Goal: Task Accomplishment & Management: Manage account settings

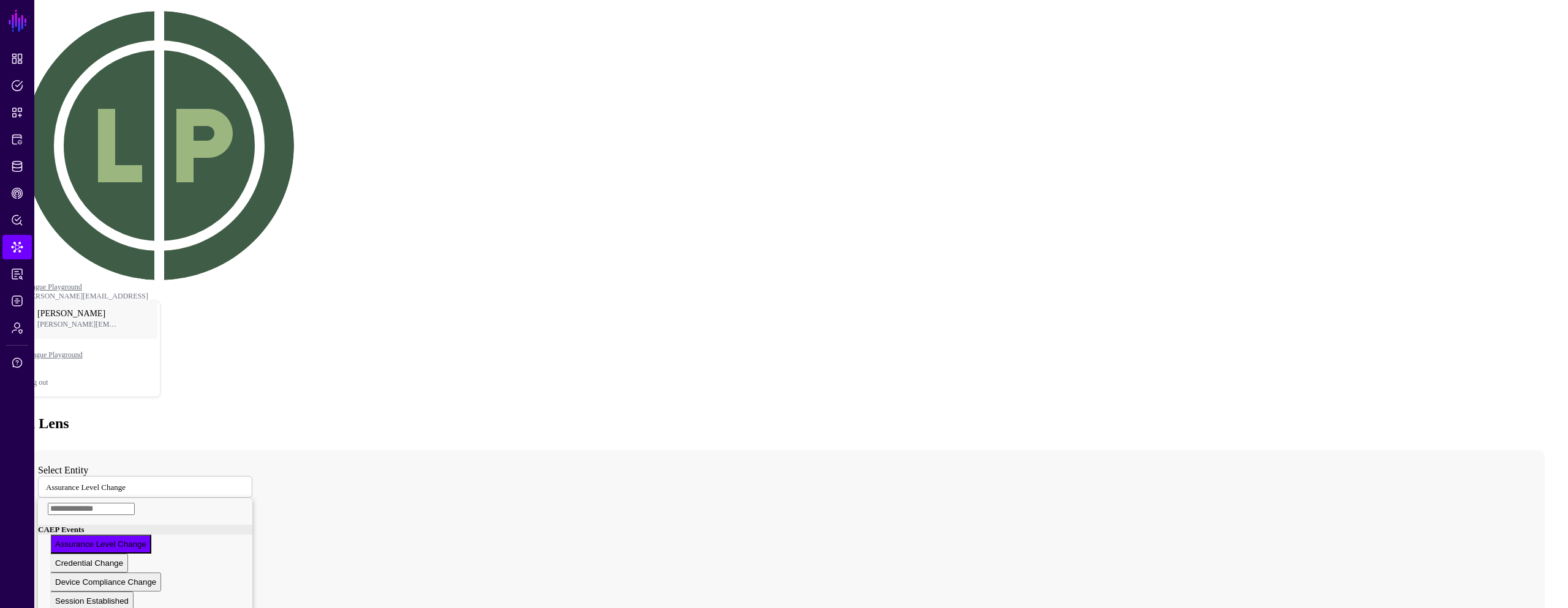
drag, startPoint x: 709, startPoint y: 248, endPoint x: 678, endPoint y: 243, distance: 31.4
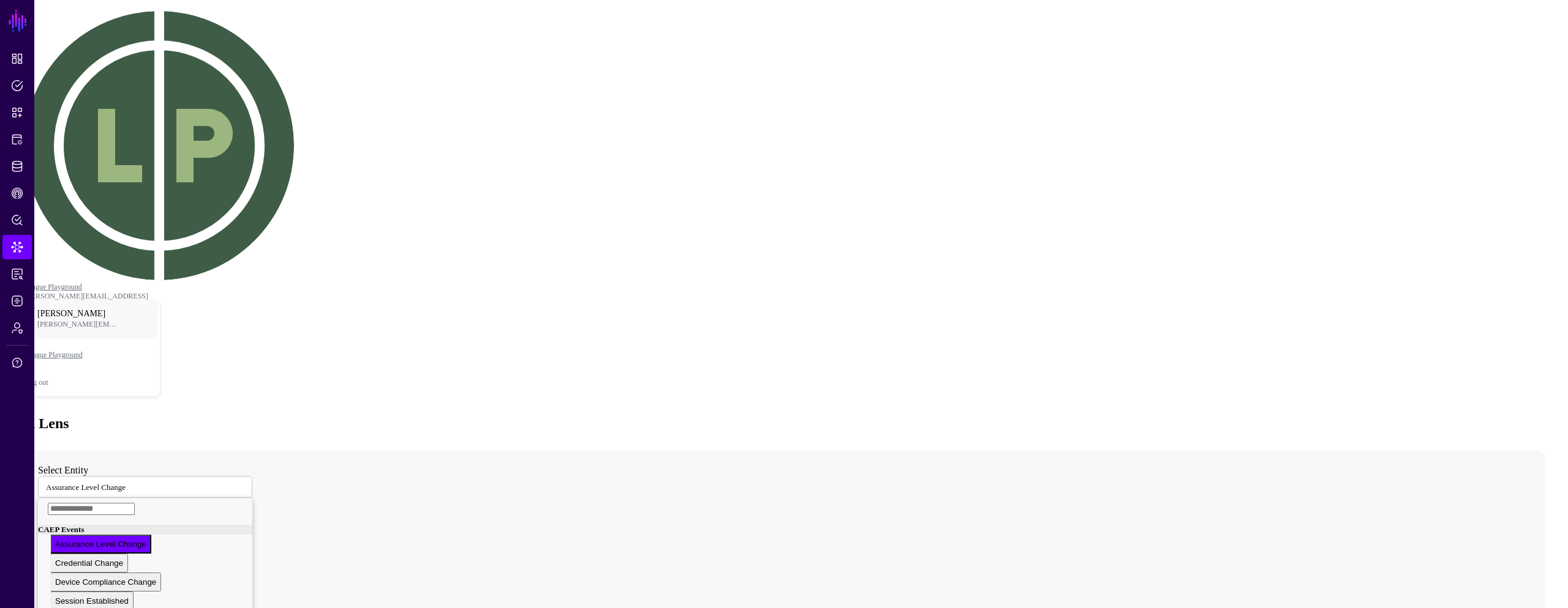
drag, startPoint x: 471, startPoint y: 47, endPoint x: 448, endPoint y: 0, distance: 52.3
click at [466, 416] on div "Data Lens" at bounding box center [784, 424] width 1558 height 16
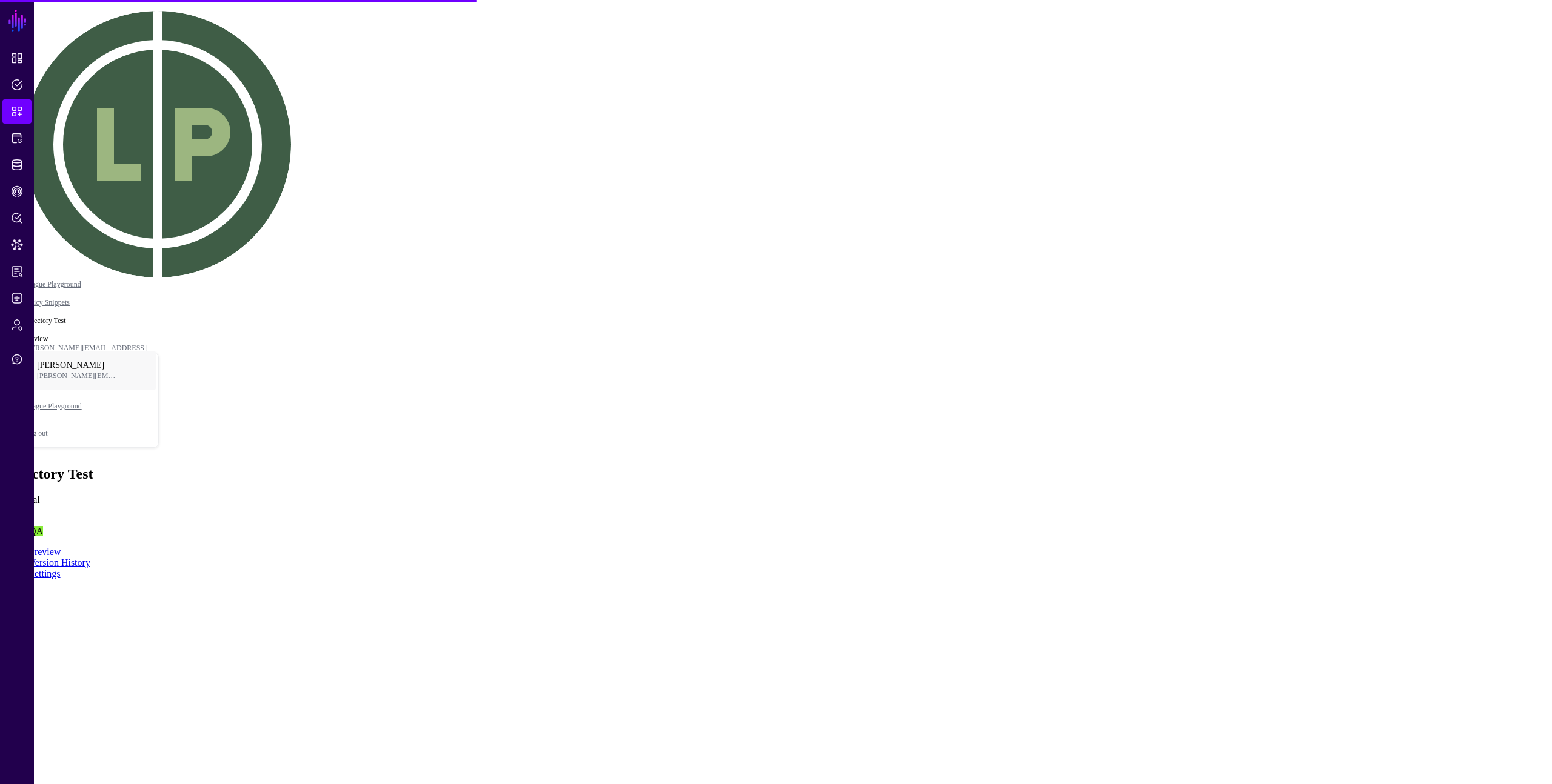
click at [824, 466] on div "Directory Test Principal QA" at bounding box center [776, 501] width 1543 height 71
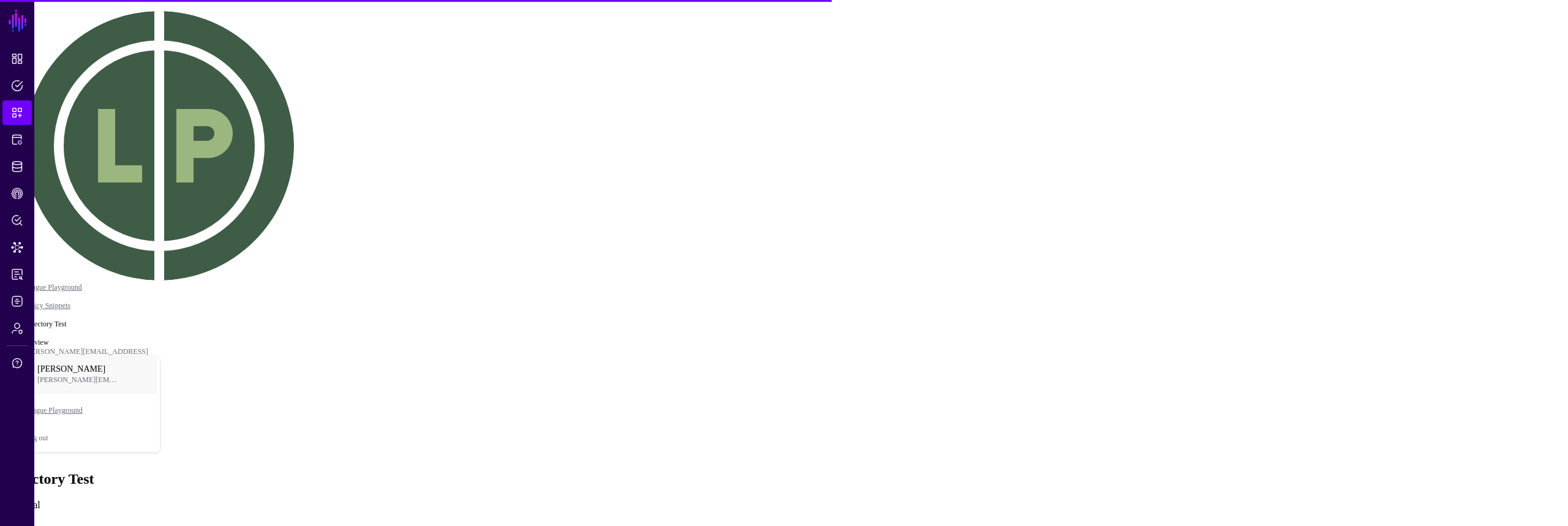
click at [621, 471] on div "Directory Test Principal QA" at bounding box center [784, 506] width 1558 height 72
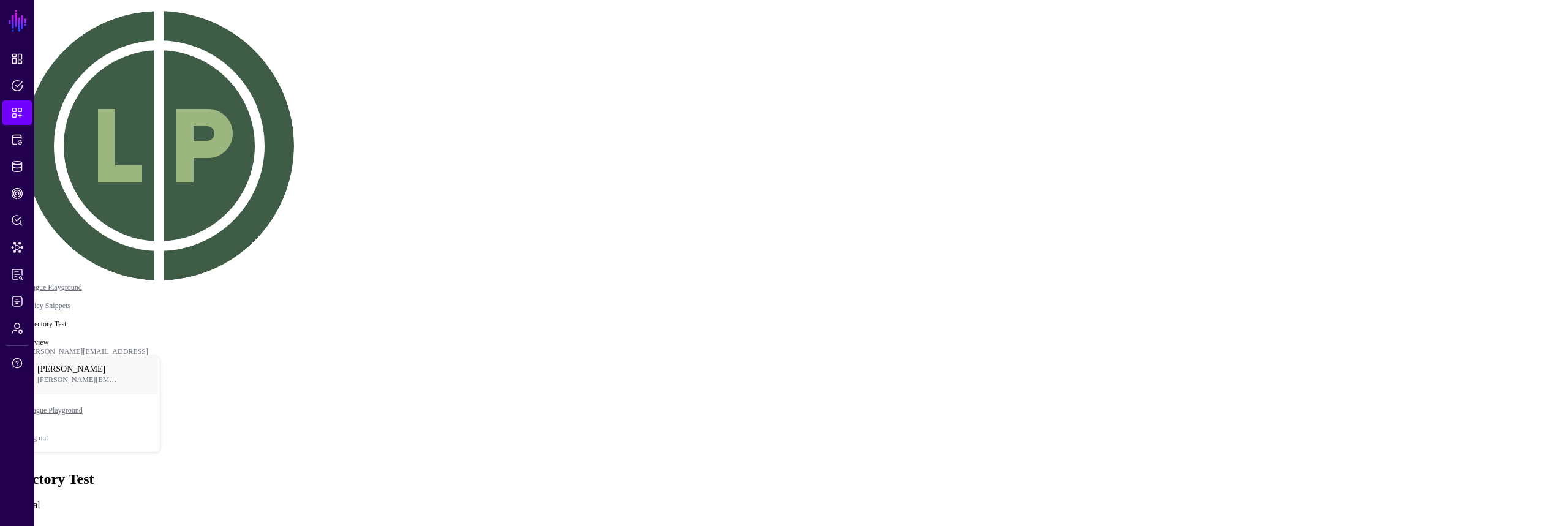
click at [621, 471] on div "Directory Test Principal QA" at bounding box center [784, 506] width 1558 height 72
click at [818, 183] on main "SGNL Dashboard Policies Snippets Protected Systems Identity Data Fabric CAEP Hu…" at bounding box center [784, 295] width 1558 height 581
click at [1035, 139] on main "SGNL Dashboard Policies Snippets Protected Systems Identity Data Fabric CAEP Hu…" at bounding box center [784, 295] width 1558 height 581
click at [1237, 362] on main "SGNL Dashboard Policies Snippets Protected Systems Identity Data Fabric CAEP Hu…" at bounding box center [784, 295] width 1558 height 581
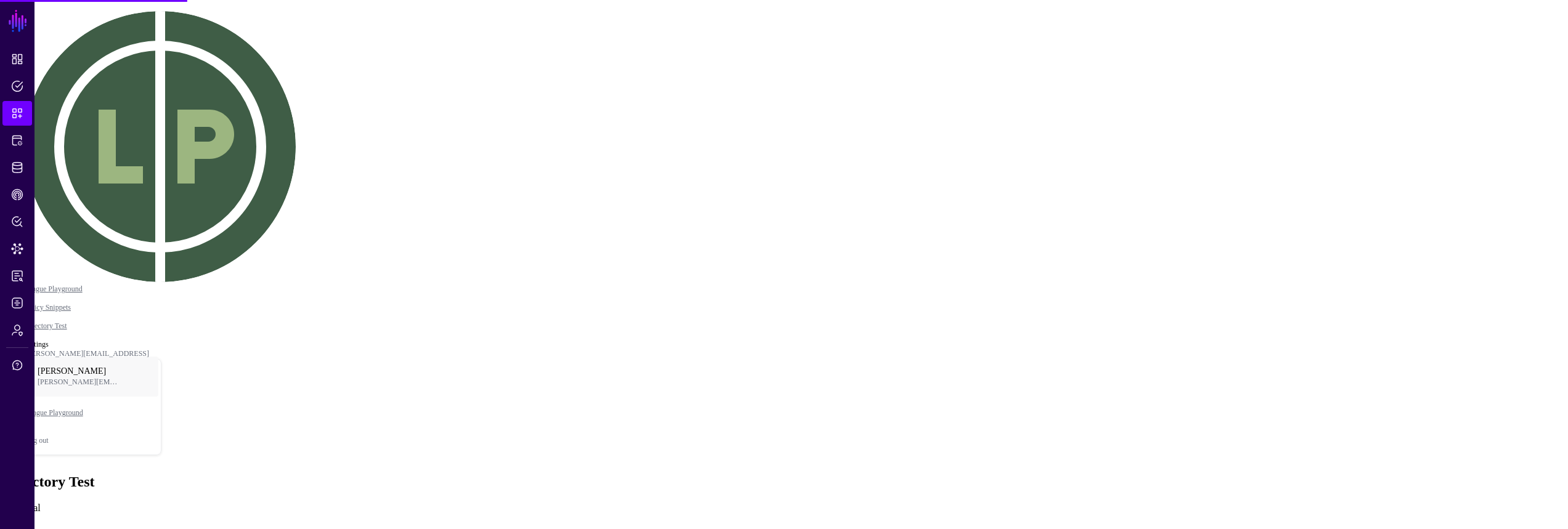
drag, startPoint x: 1165, startPoint y: 154, endPoint x: 1125, endPoint y: 173, distance: 44.3
click at [16, 278] on span "Reports" at bounding box center [17, 276] width 12 height 12
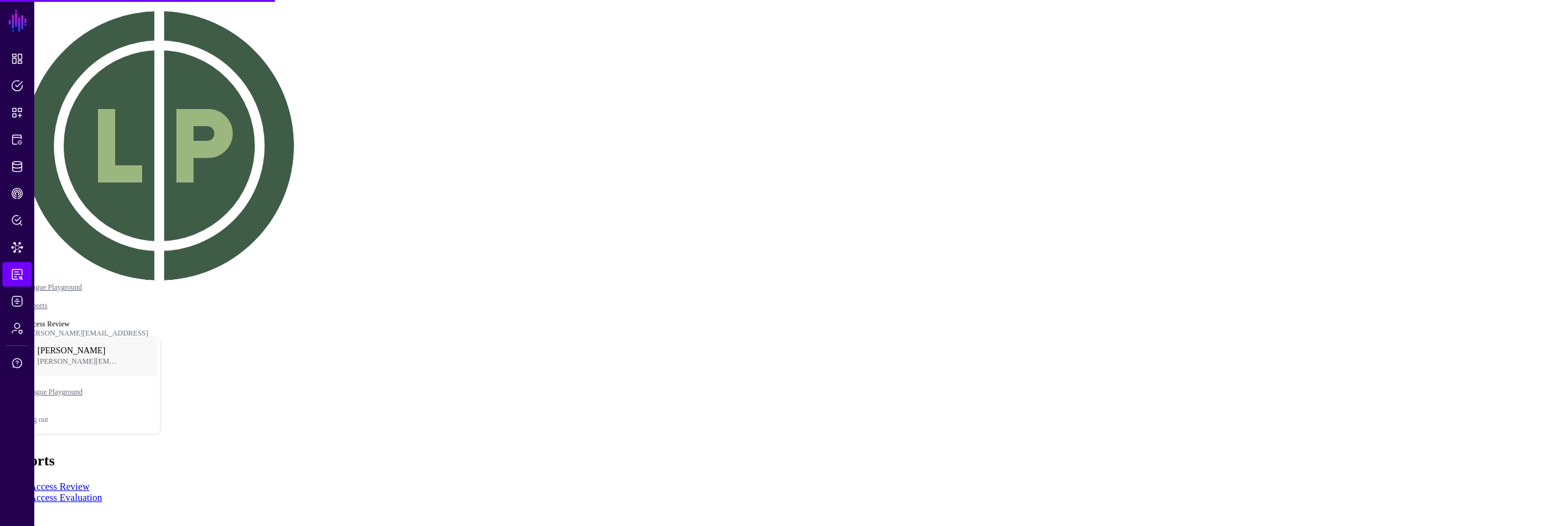
click at [102, 492] on link "Access Evaluation" at bounding box center [66, 497] width 73 height 10
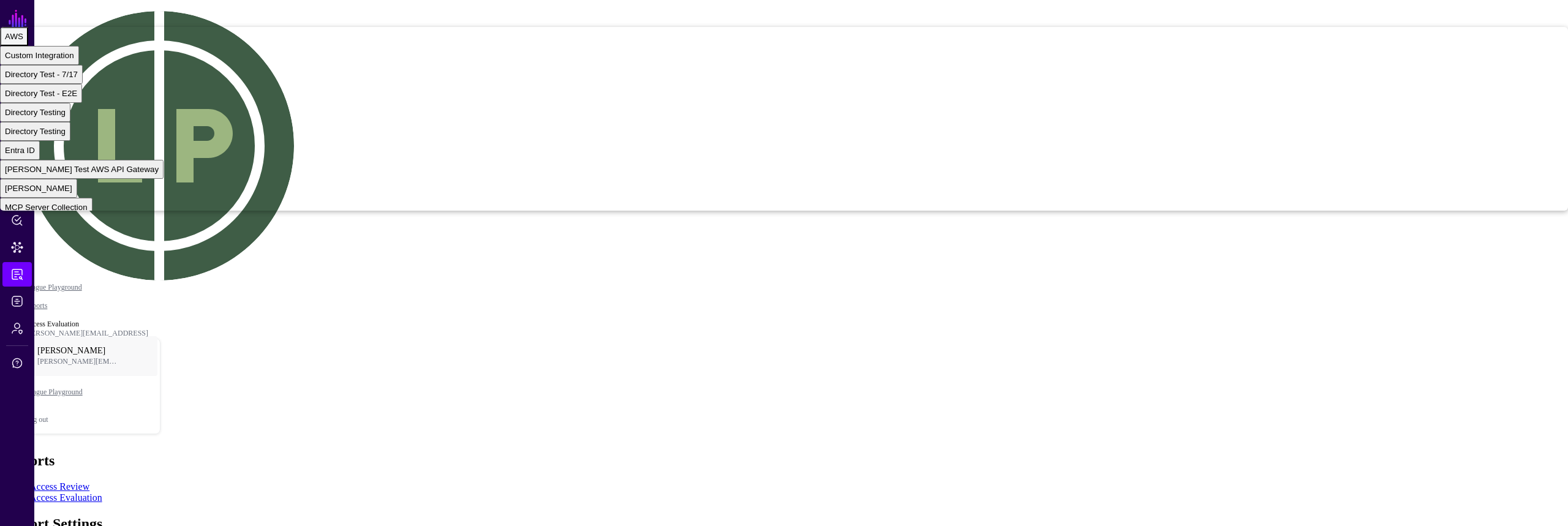
click at [29, 46] on button "AWS" at bounding box center [14, 36] width 29 height 19
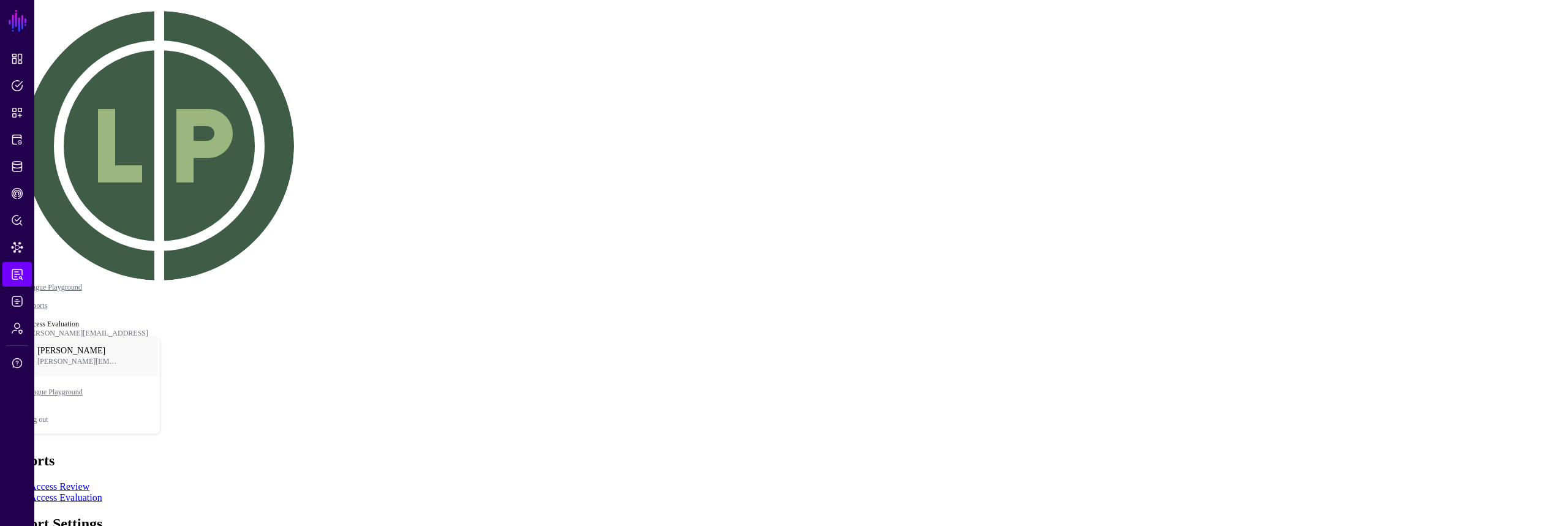
drag, startPoint x: 185, startPoint y: 253, endPoint x: 81, endPoint y: 258, distance: 104.1
copy span "Report Properties"
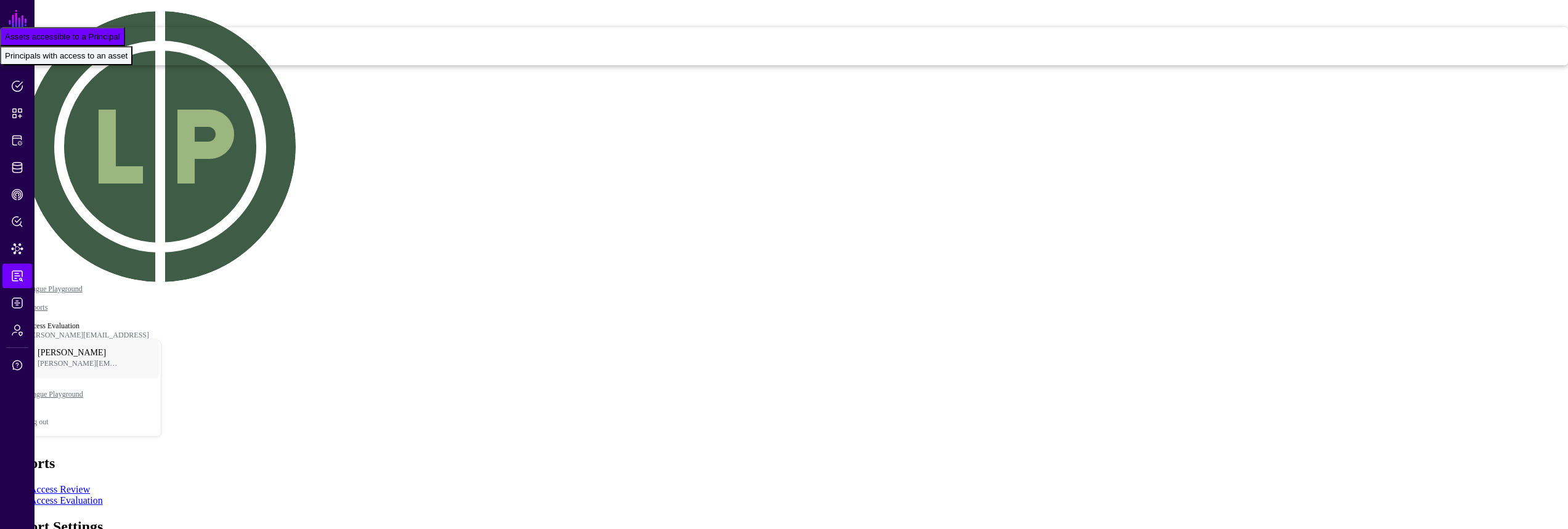
click at [127, 60] on div "Principals with access to an asset" at bounding box center [66, 56] width 123 height 10
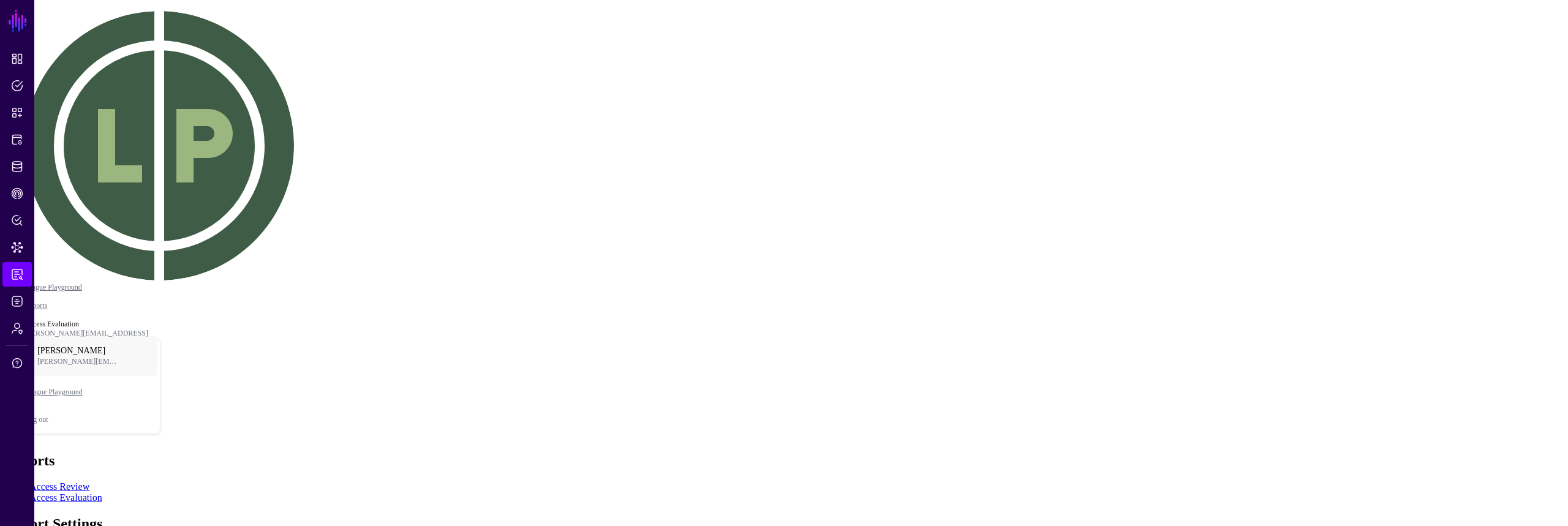
click at [120, 41] on div "Assets accessible to a Principal" at bounding box center [62, 36] width 114 height 10
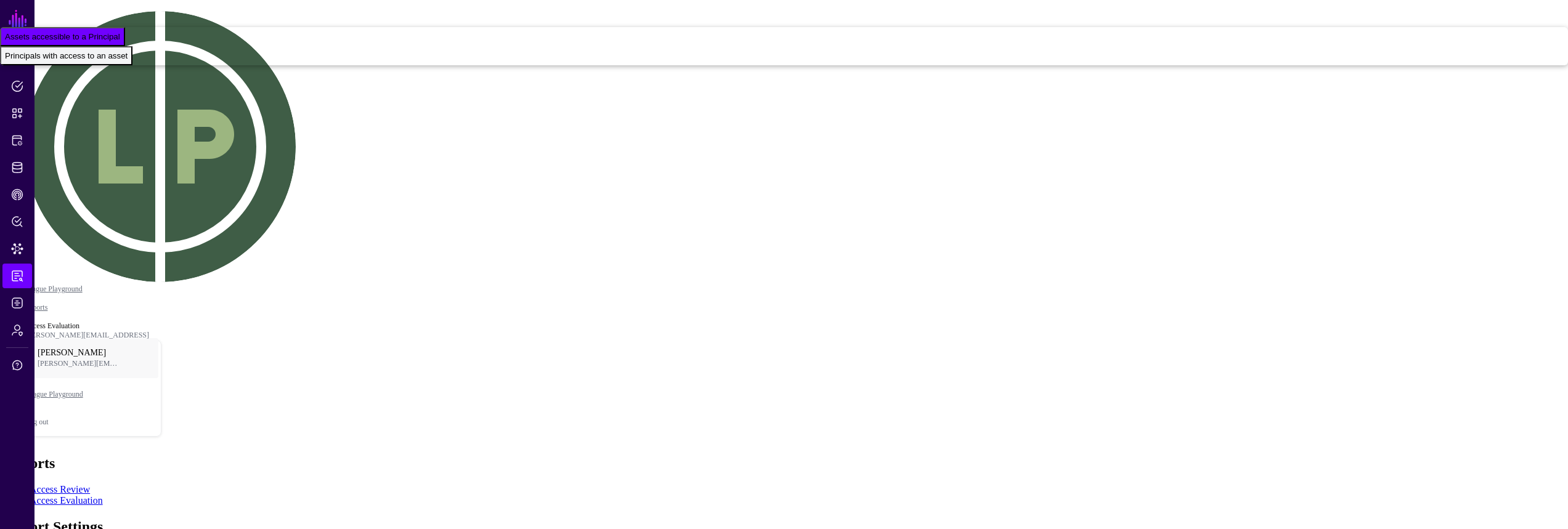
click at [133, 65] on button "Principals with access to an asset" at bounding box center [66, 56] width 133 height 19
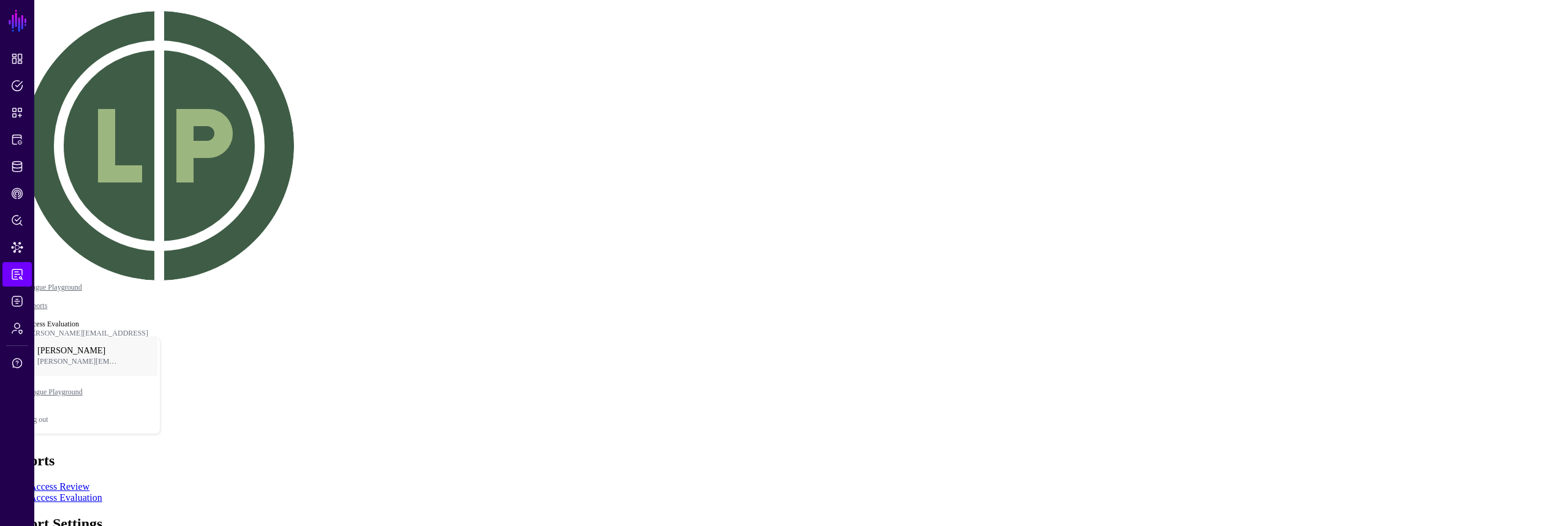
click at [120, 41] on div "Assets accessible to a Principal" at bounding box center [62, 36] width 114 height 10
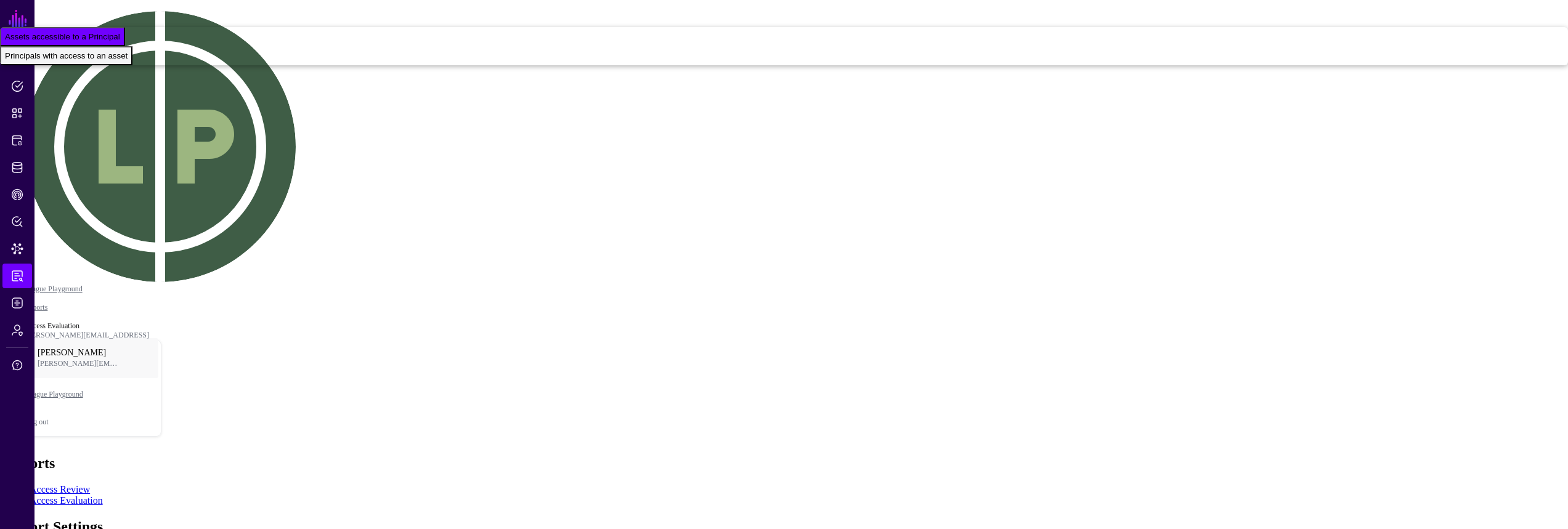
click at [133, 65] on button "Principals with access to an asset" at bounding box center [66, 56] width 133 height 19
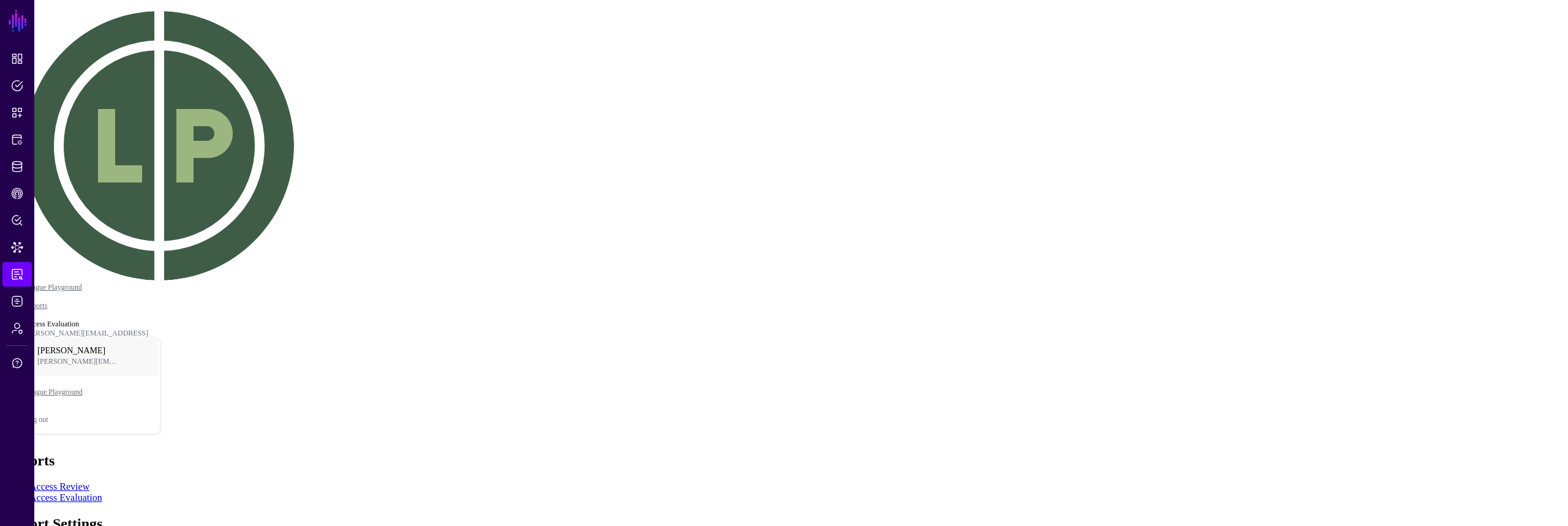
click at [120, 41] on div "Assets accessible to a Principal" at bounding box center [62, 36] width 114 height 10
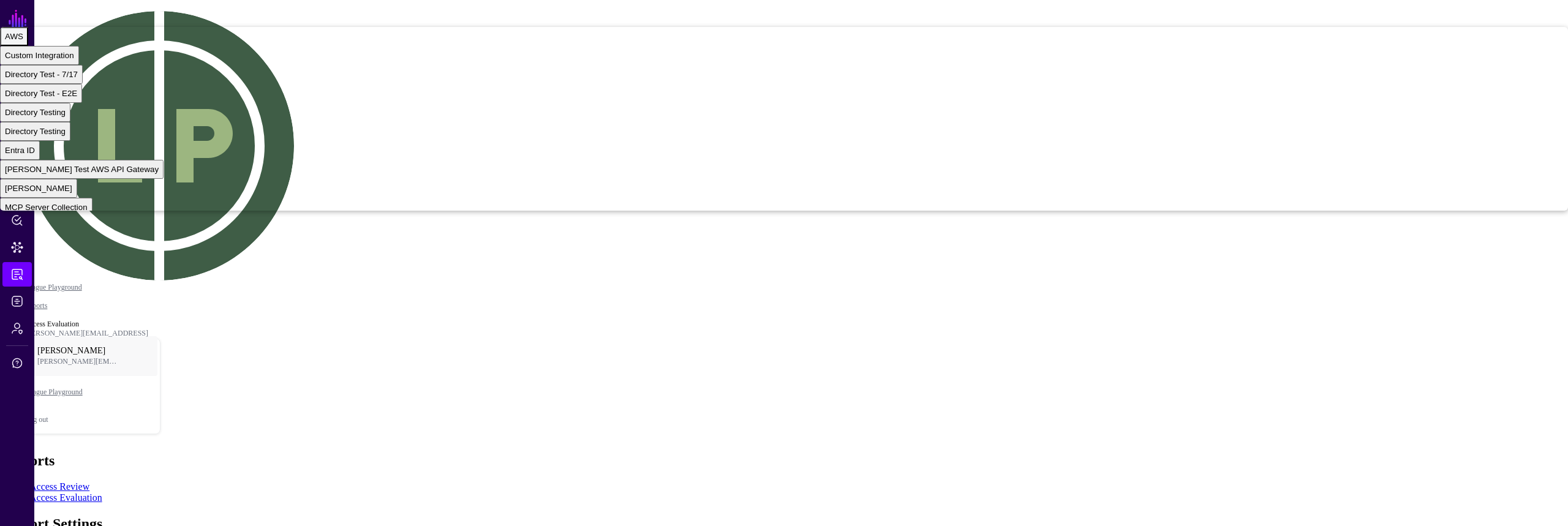
click at [23, 41] on div "AWS" at bounding box center [14, 36] width 18 height 10
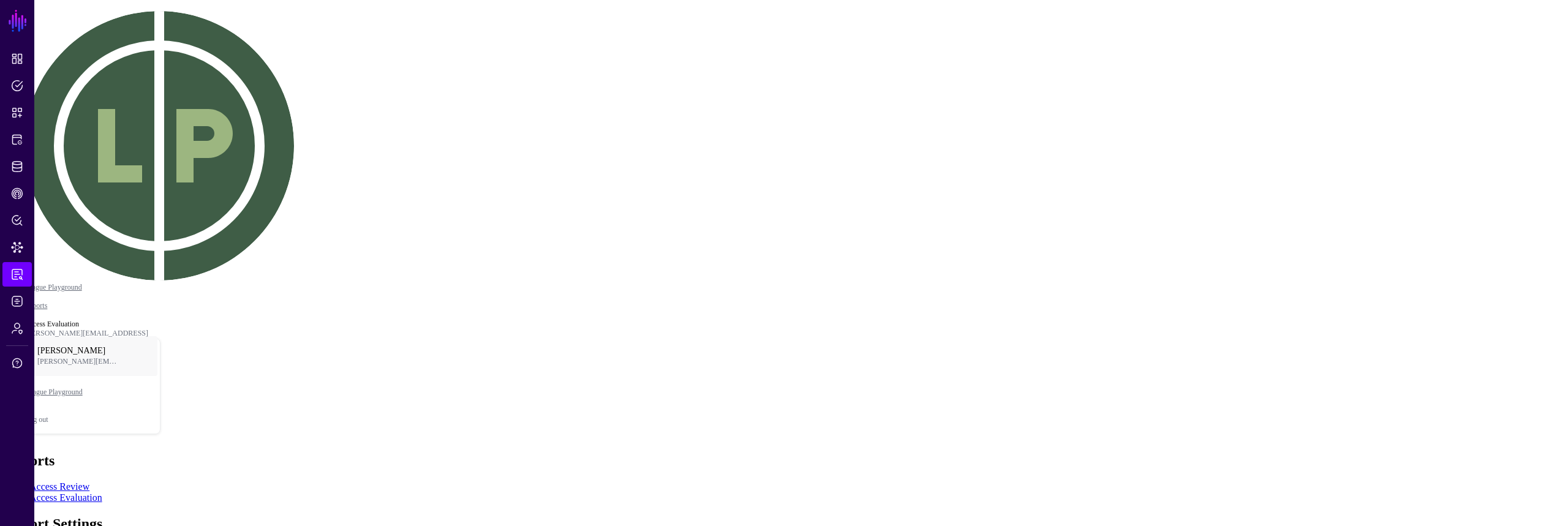
type input "**********"
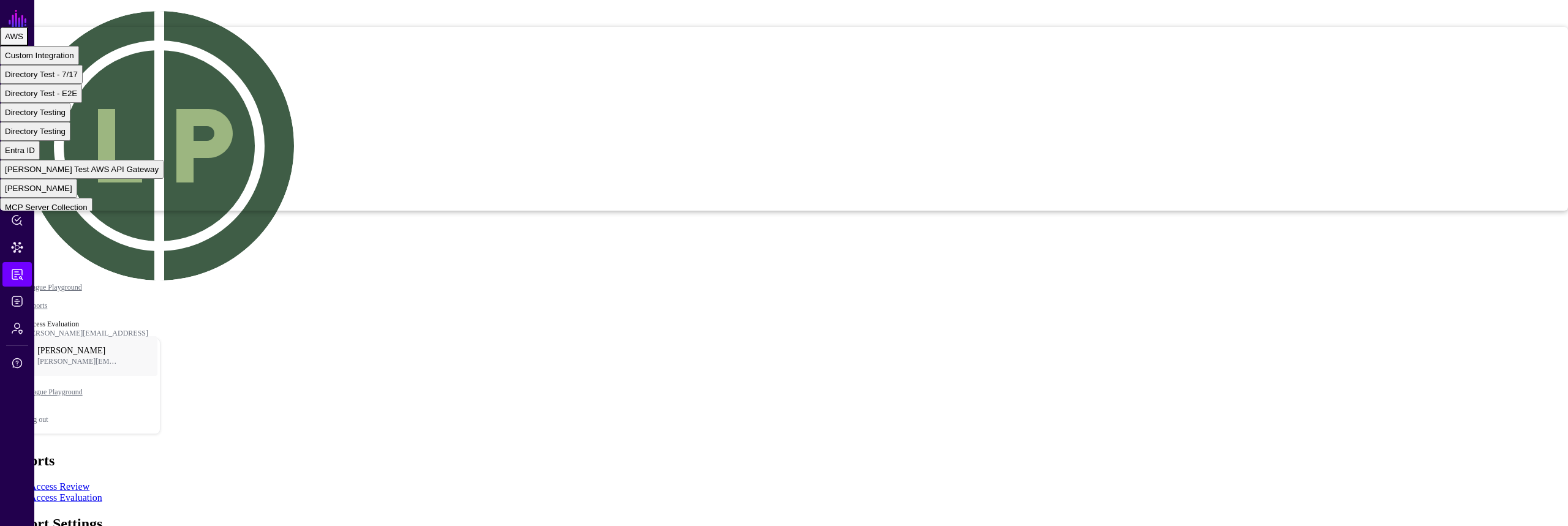
click at [23, 41] on div "AWS" at bounding box center [14, 36] width 18 height 10
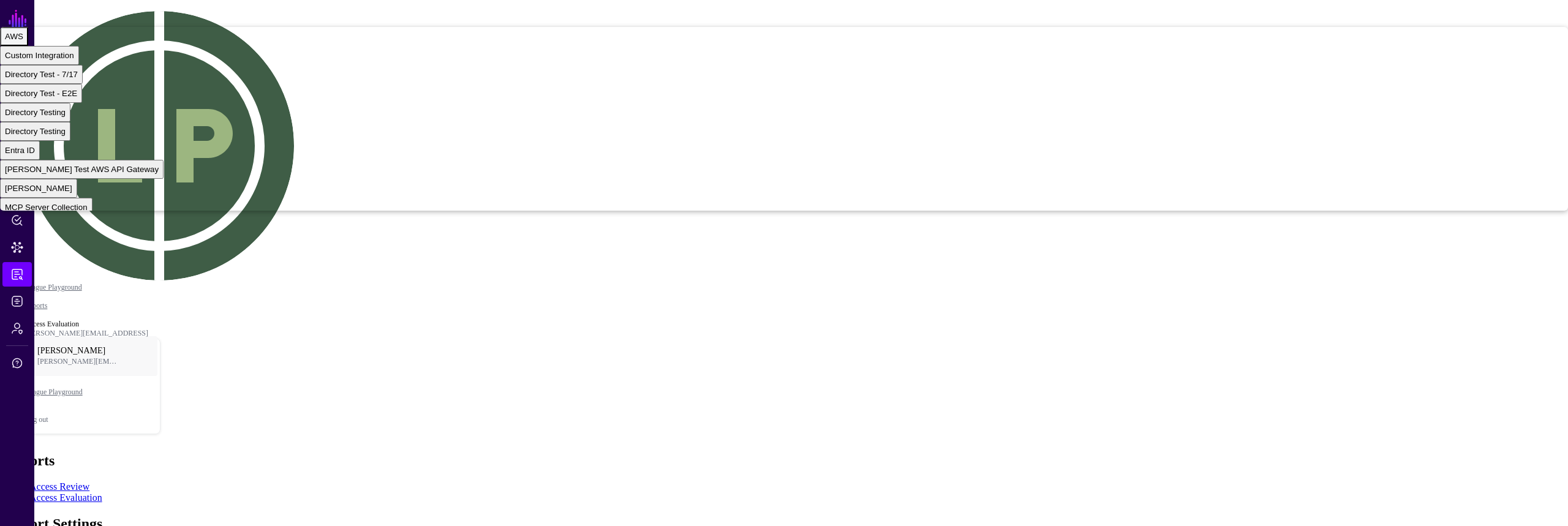
click at [23, 41] on div "AWS" at bounding box center [14, 36] width 18 height 10
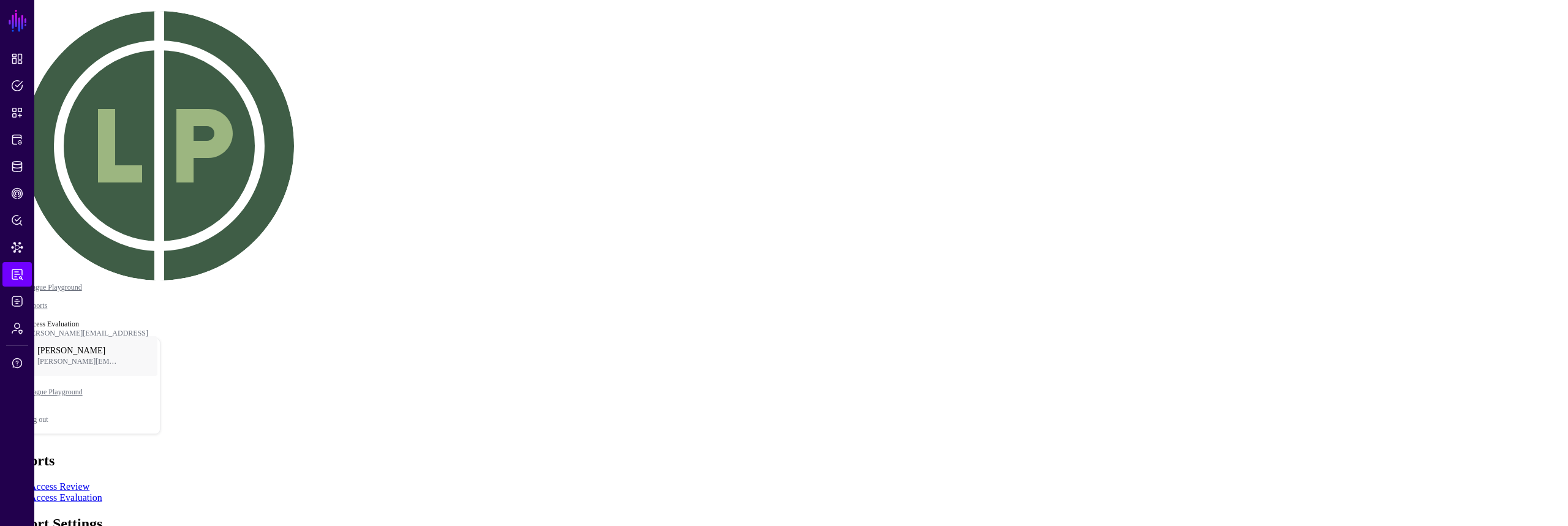
click at [127, 60] on span "Principals with access to an asset" at bounding box center [66, 55] width 122 height 10
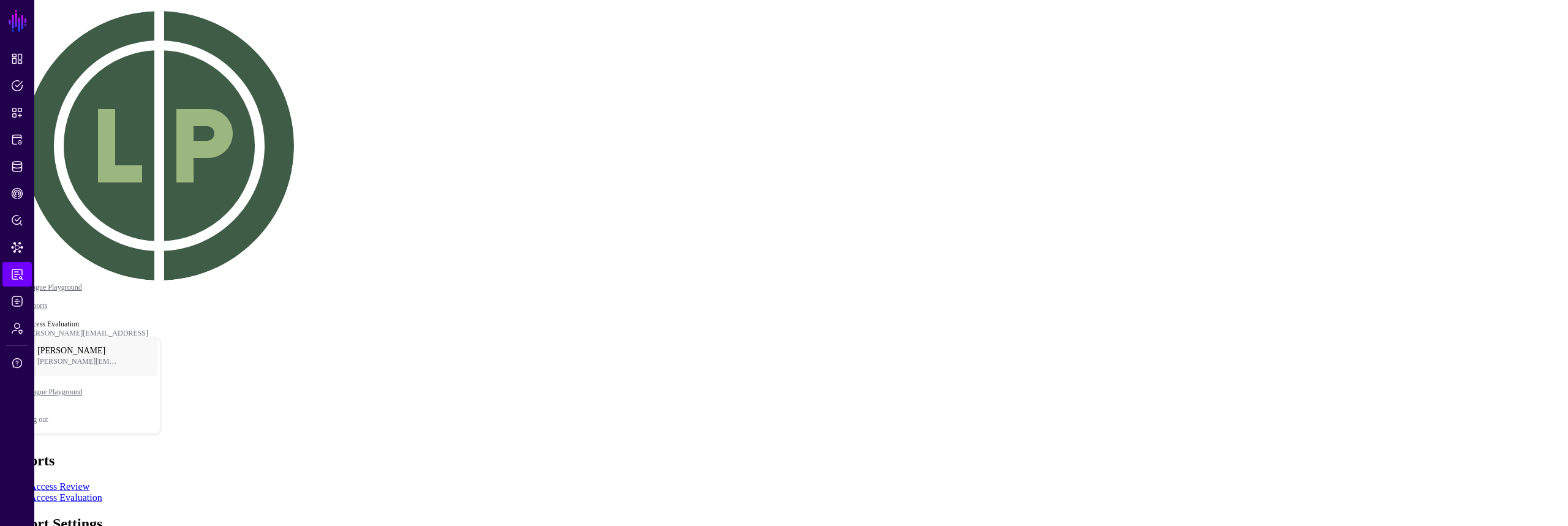
click at [127, 60] on span "Principals with access to an asset" at bounding box center [66, 55] width 122 height 10
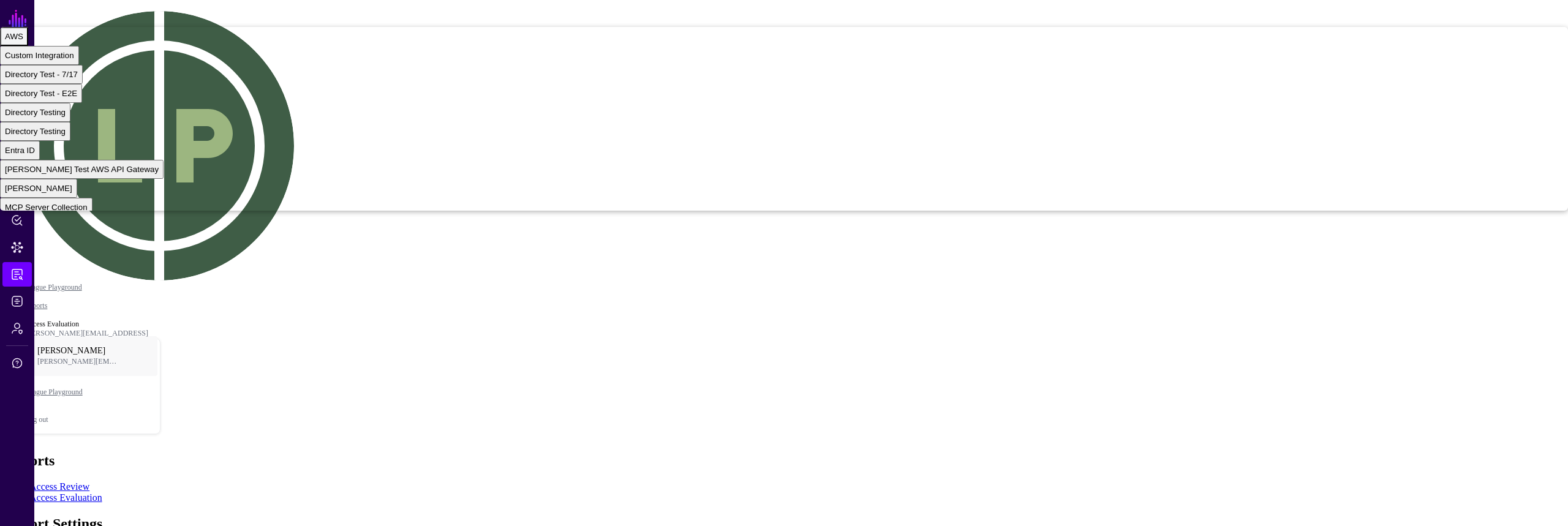
click at [23, 41] on div "AWS" at bounding box center [14, 36] width 18 height 10
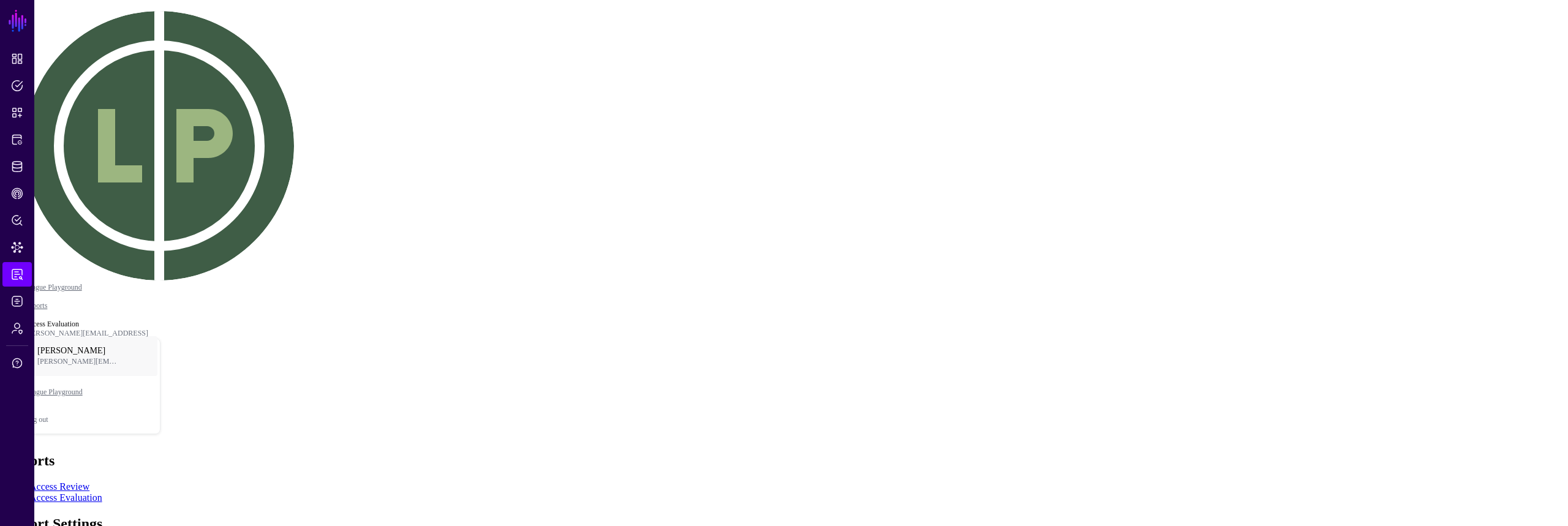
click at [132, 65] on button "Principals with access to an asset" at bounding box center [66, 55] width 132 height 19
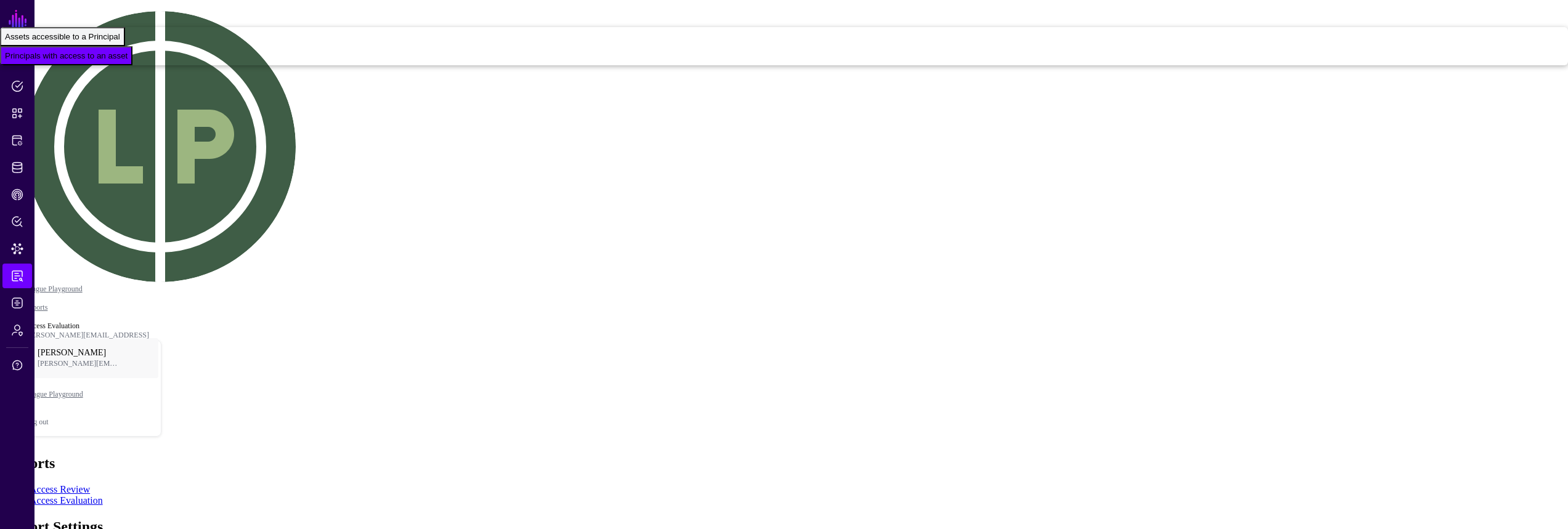
click at [120, 41] on div "Assets accessible to a Principal" at bounding box center [63, 37] width 115 height 10
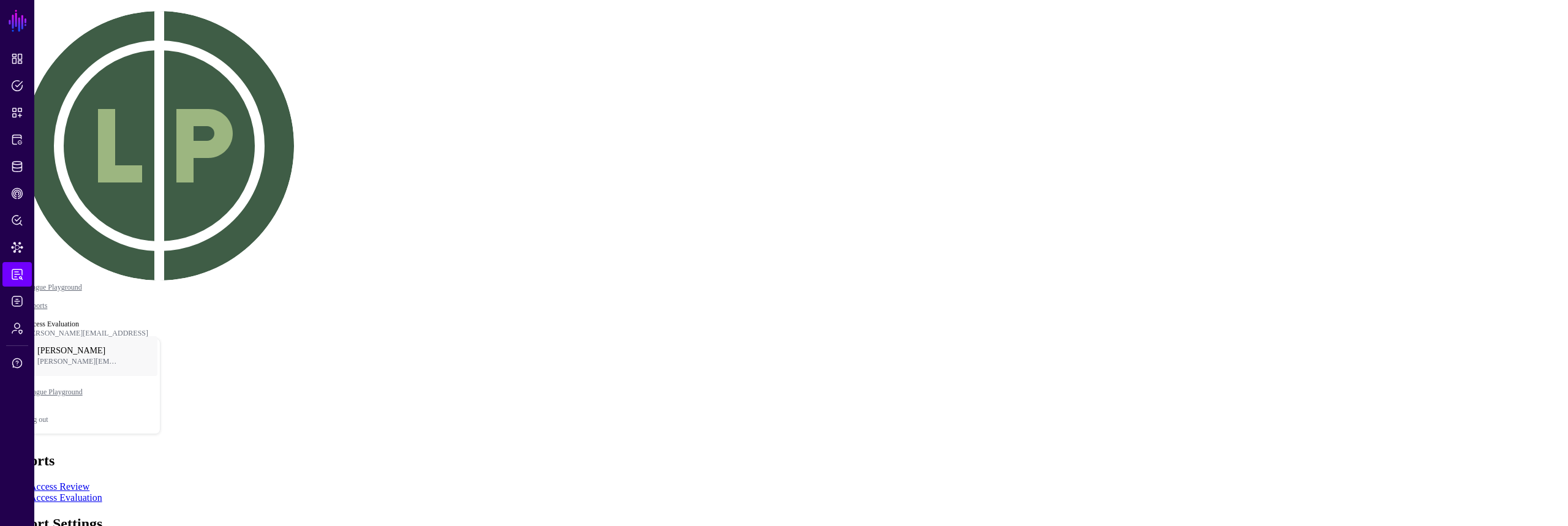
click at [127, 60] on span "Principals with access to an asset" at bounding box center [66, 55] width 122 height 10
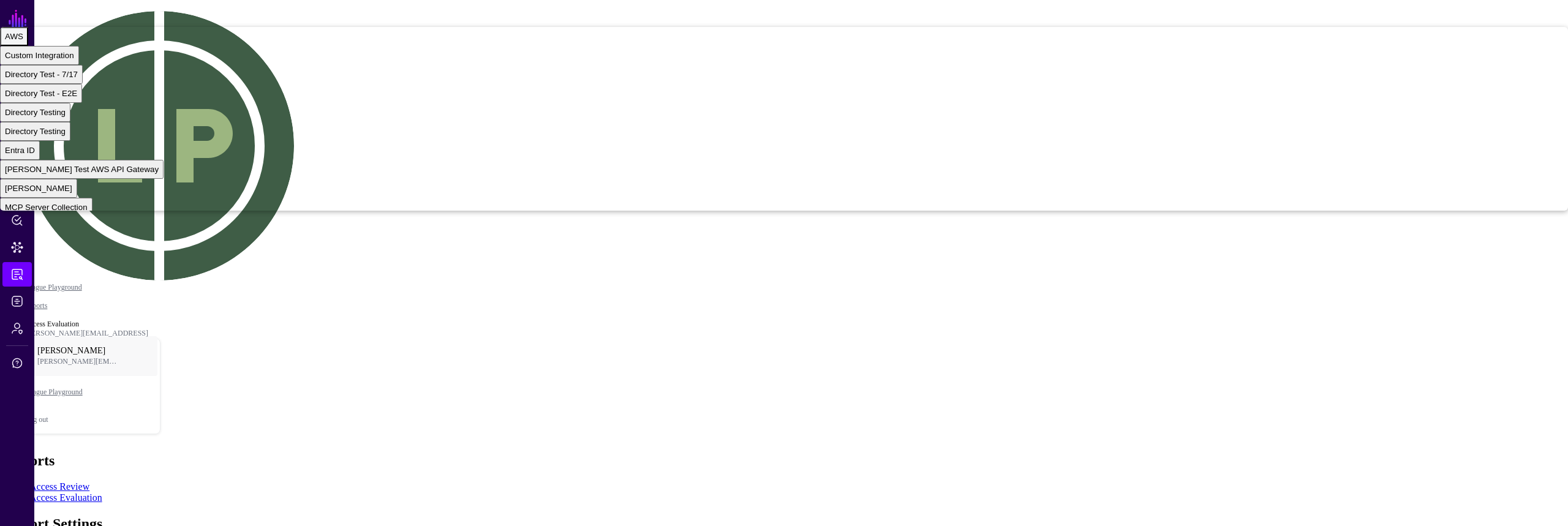
click at [29, 46] on button "AWS" at bounding box center [14, 36] width 29 height 19
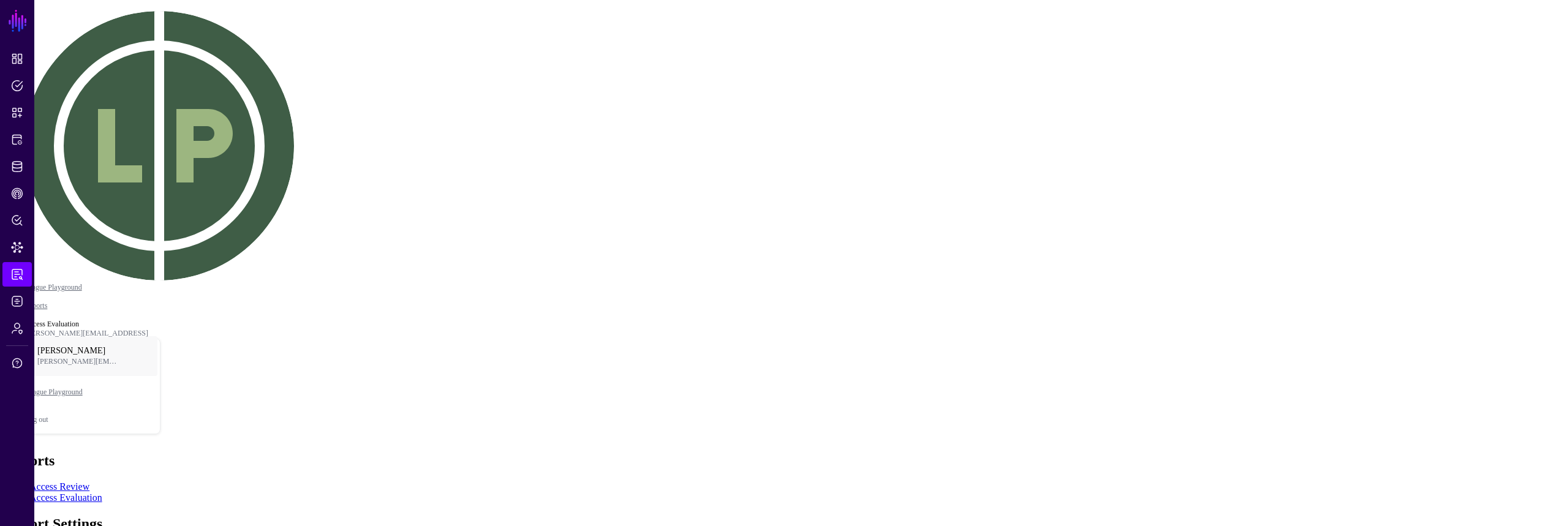
click at [127, 60] on span "Principals with access to an asset" at bounding box center [66, 55] width 122 height 10
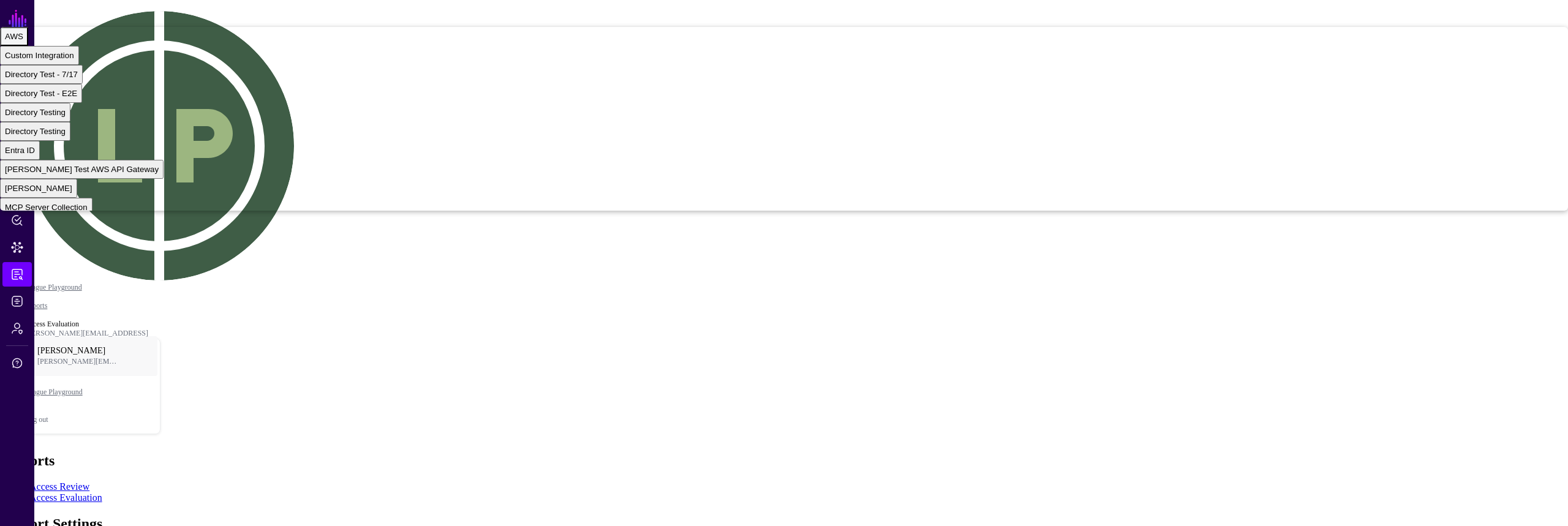
click at [23, 41] on div "AWS" at bounding box center [14, 36] width 18 height 10
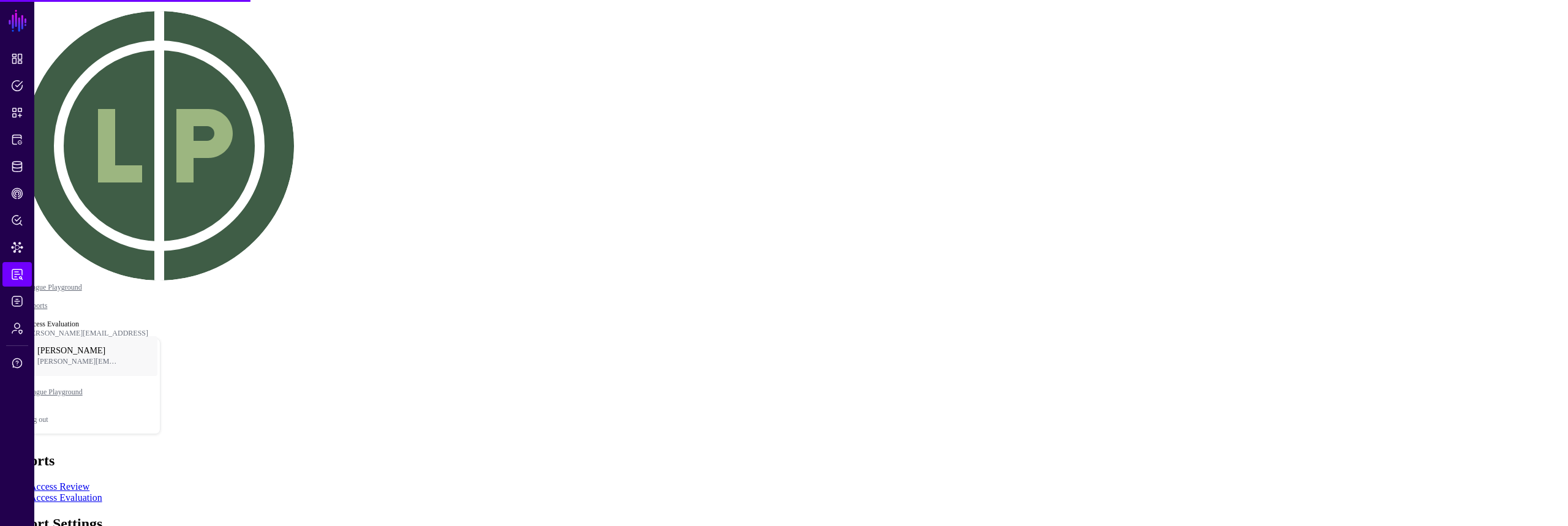
click at [127, 60] on span "Principals with access to an asset" at bounding box center [66, 55] width 122 height 10
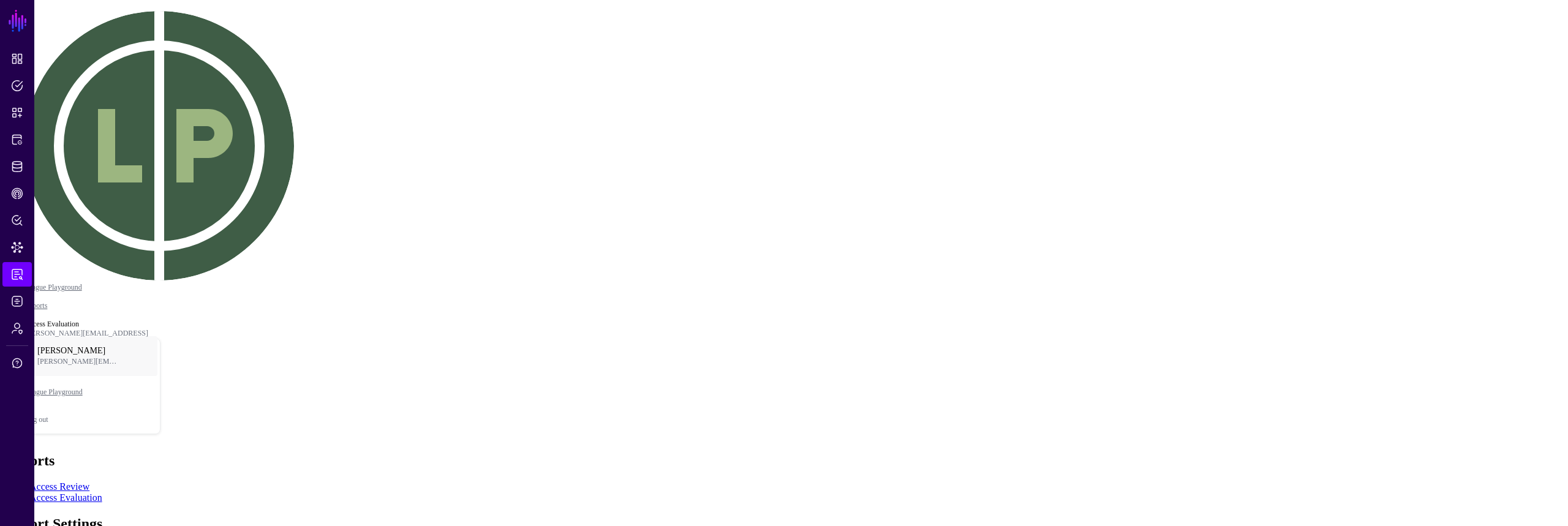
type input "**********"
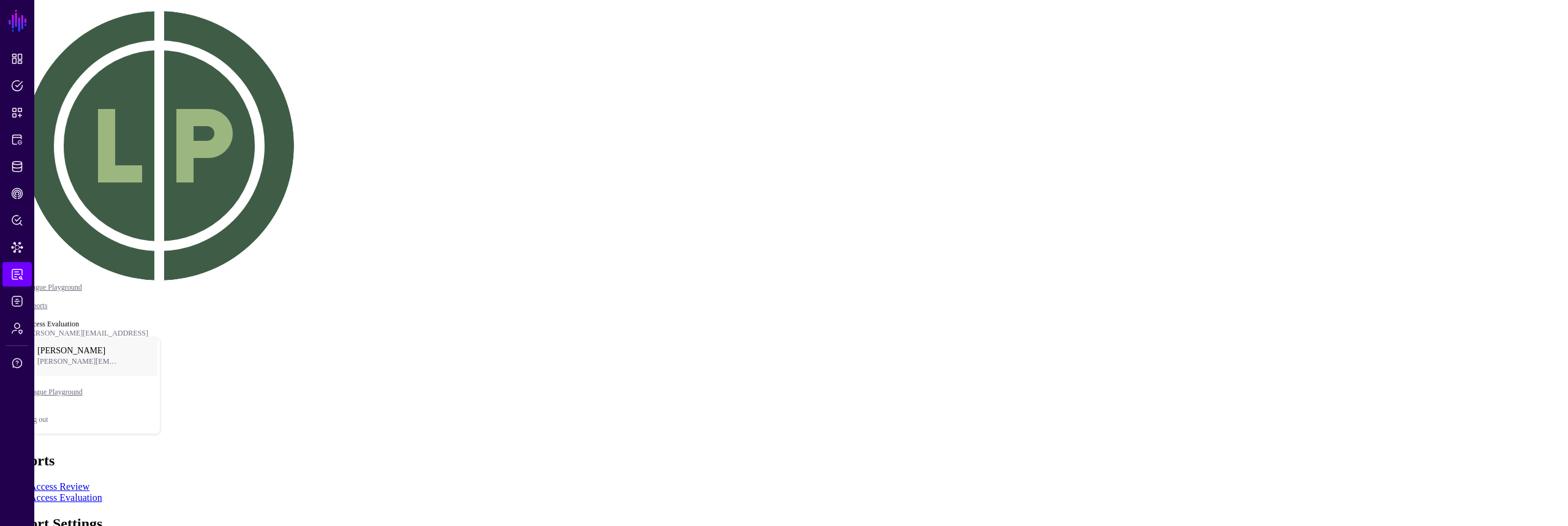
type input "******"
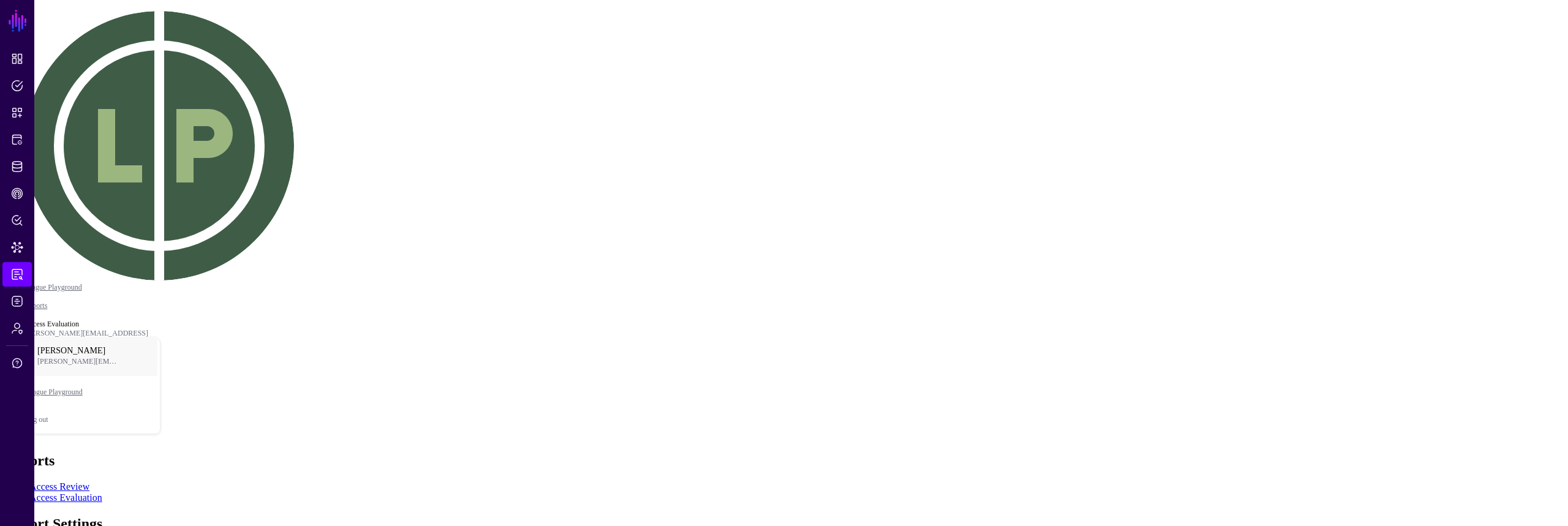
drag, startPoint x: 51, startPoint y: 239, endPoint x: 62, endPoint y: 215, distance: 26.4
click at [120, 41] on span "Assets accessible to a Principal" at bounding box center [62, 36] width 114 height 10
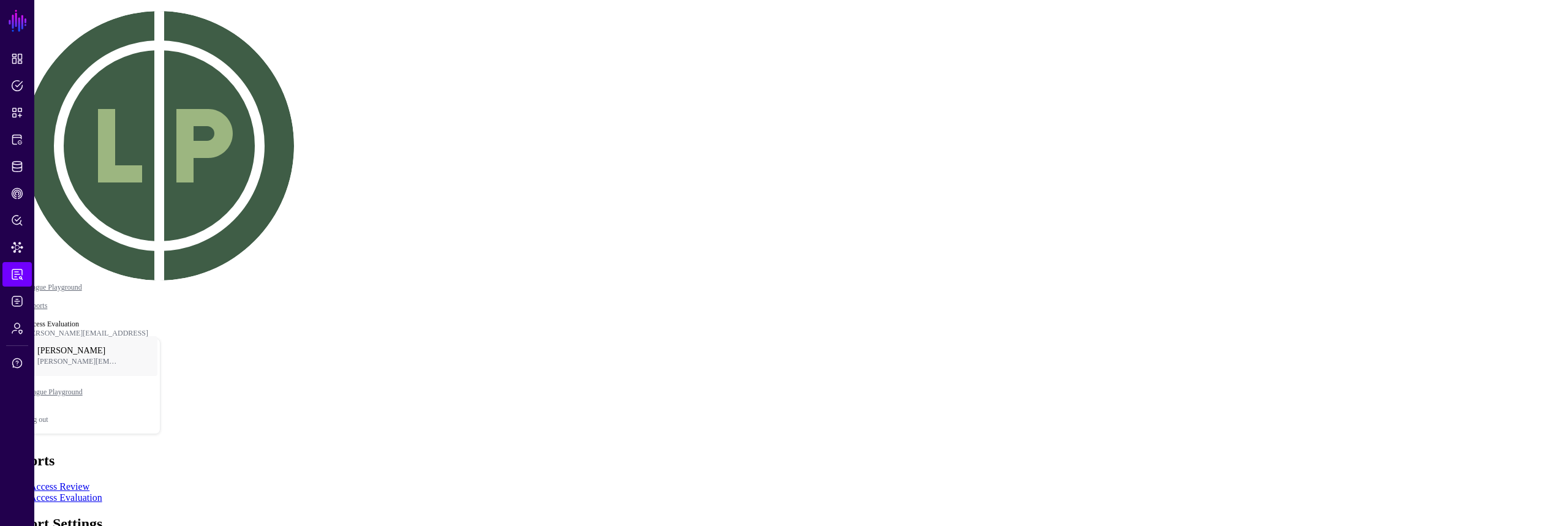
click at [655, 516] on h2 "Report Settings" at bounding box center [784, 523] width 1558 height 16
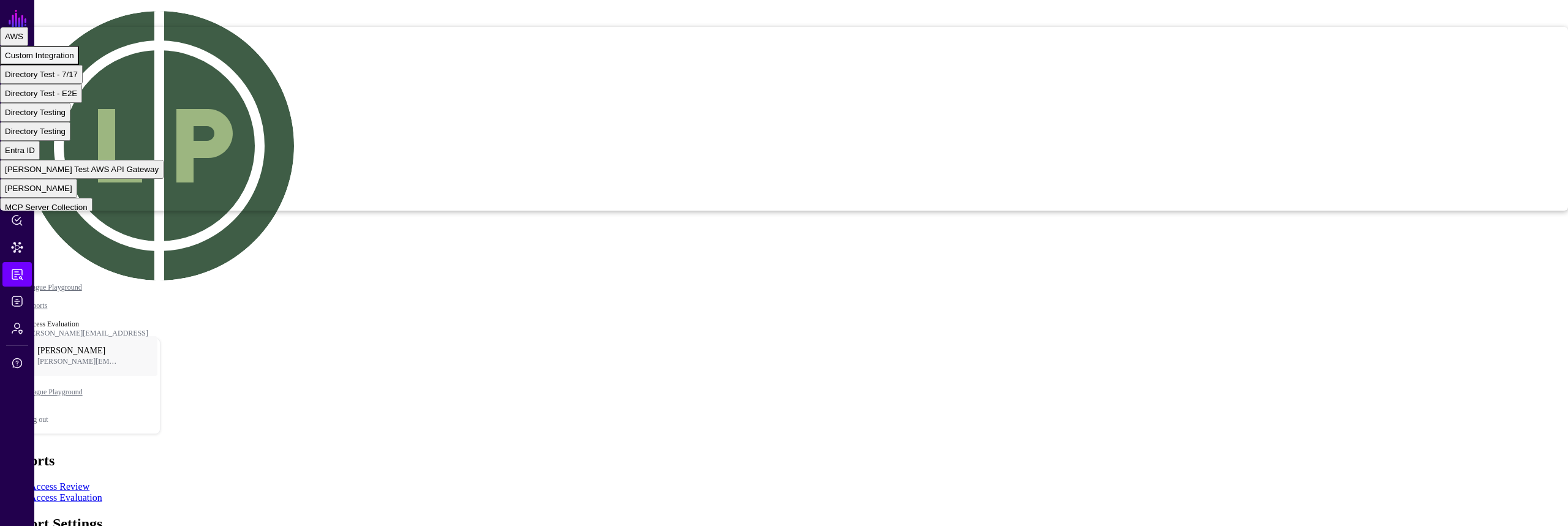
click at [75, 60] on div "Custom Integration" at bounding box center [40, 55] width 69 height 10
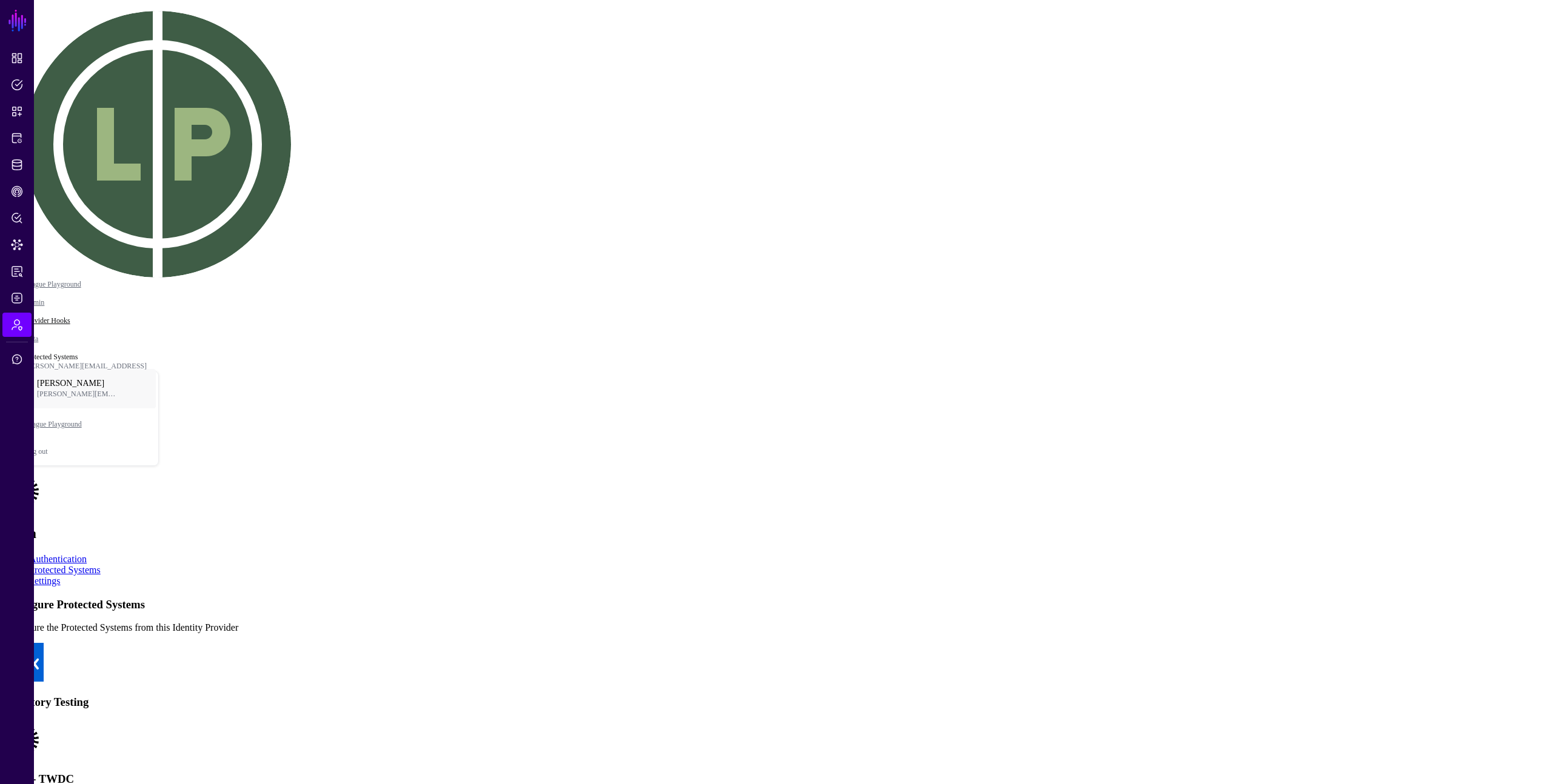
click at [70, 317] on link "Provider Hooks" at bounding box center [47, 321] width 46 height 9
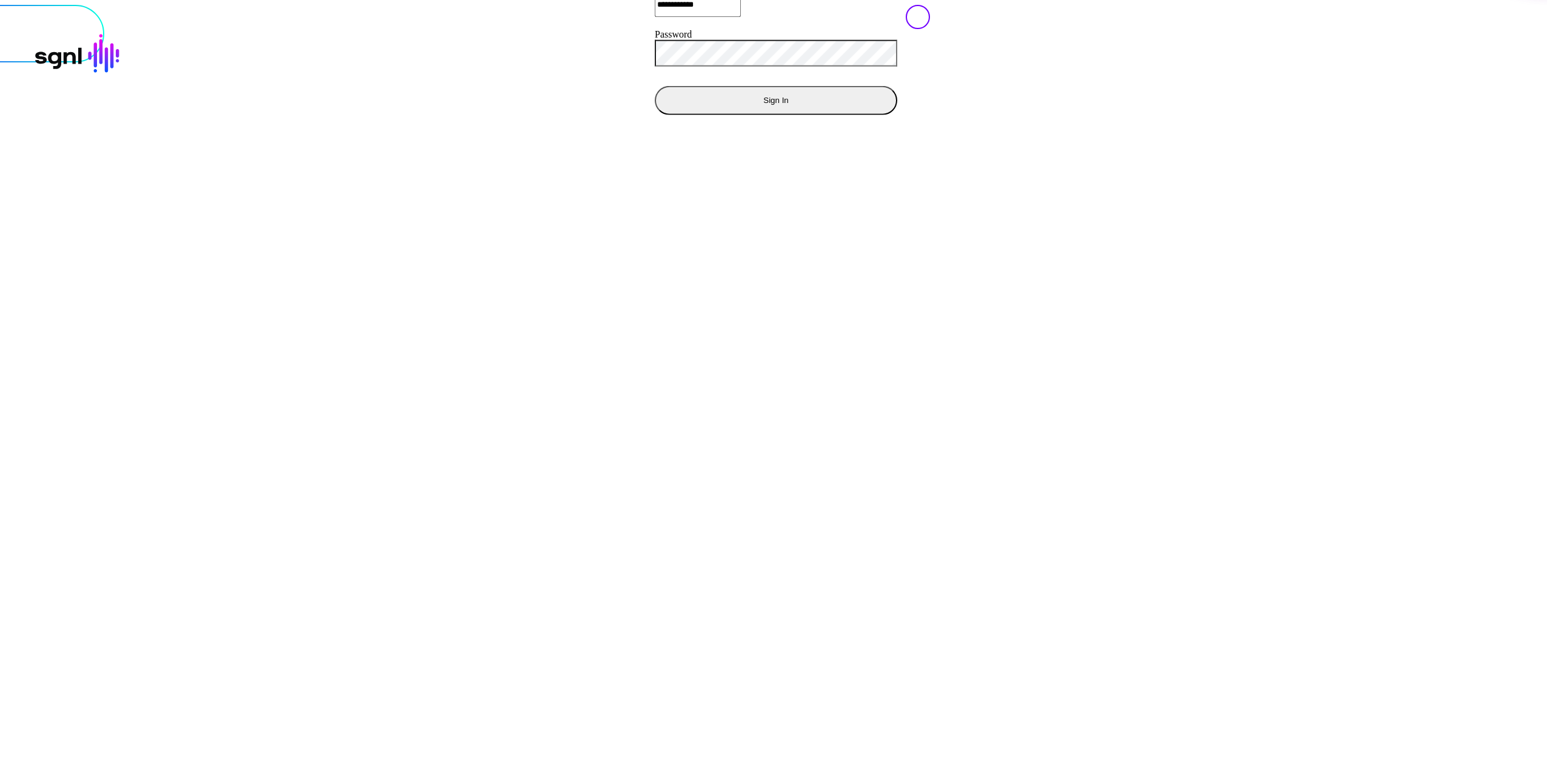
click at [1388, 5] on div at bounding box center [776, 5] width 1543 height 0
click at [1217, 5] on div at bounding box center [776, 5] width 1543 height 0
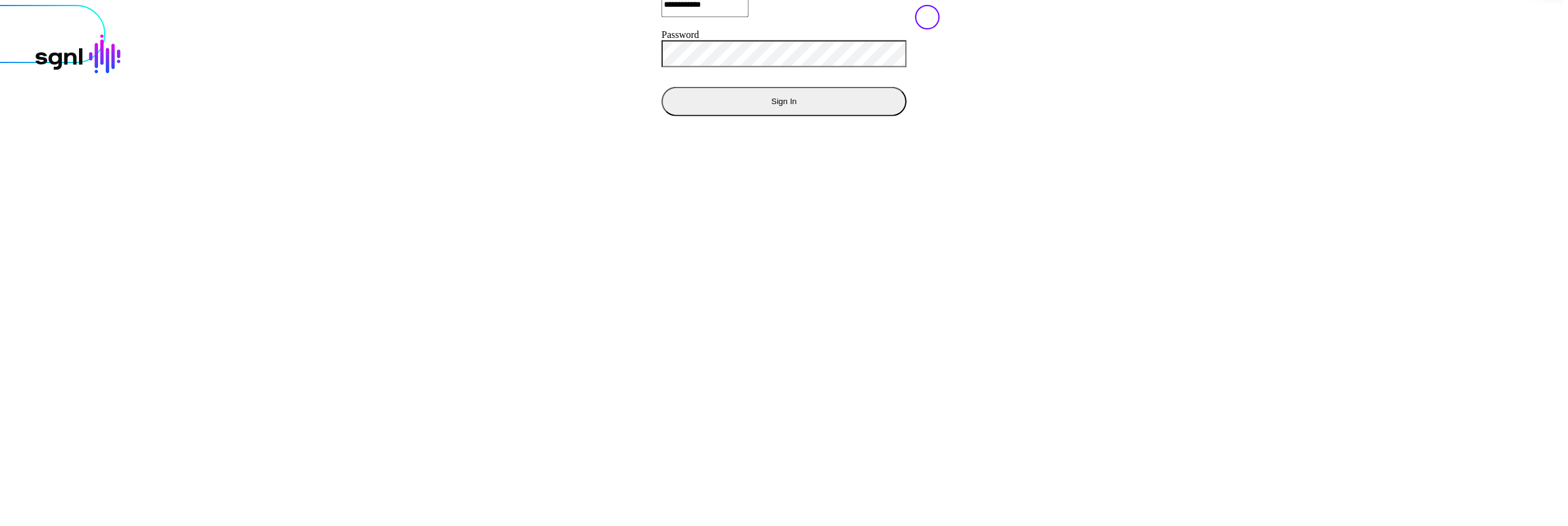
click at [686, 141] on div "**********" at bounding box center [784, 4] width 1583 height 271
click at [661, 116] on button "Sign In" at bounding box center [784, 101] width 245 height 29
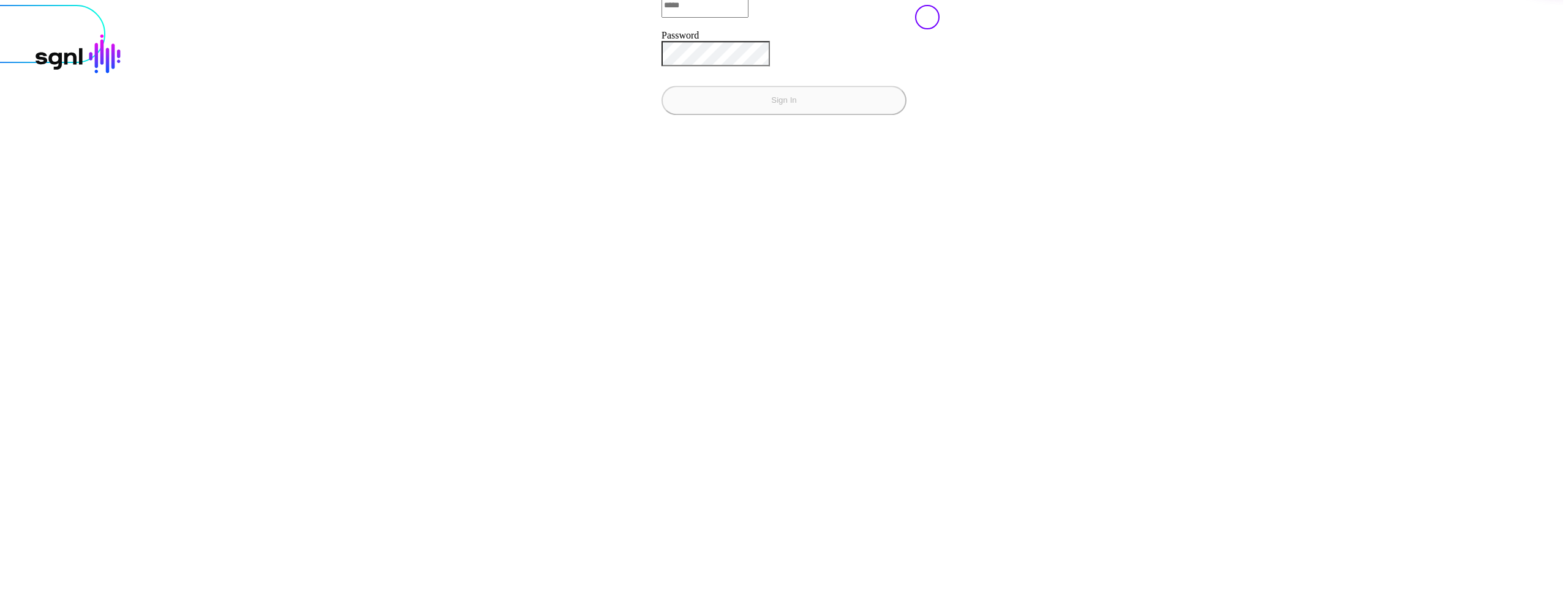
type input "**********"
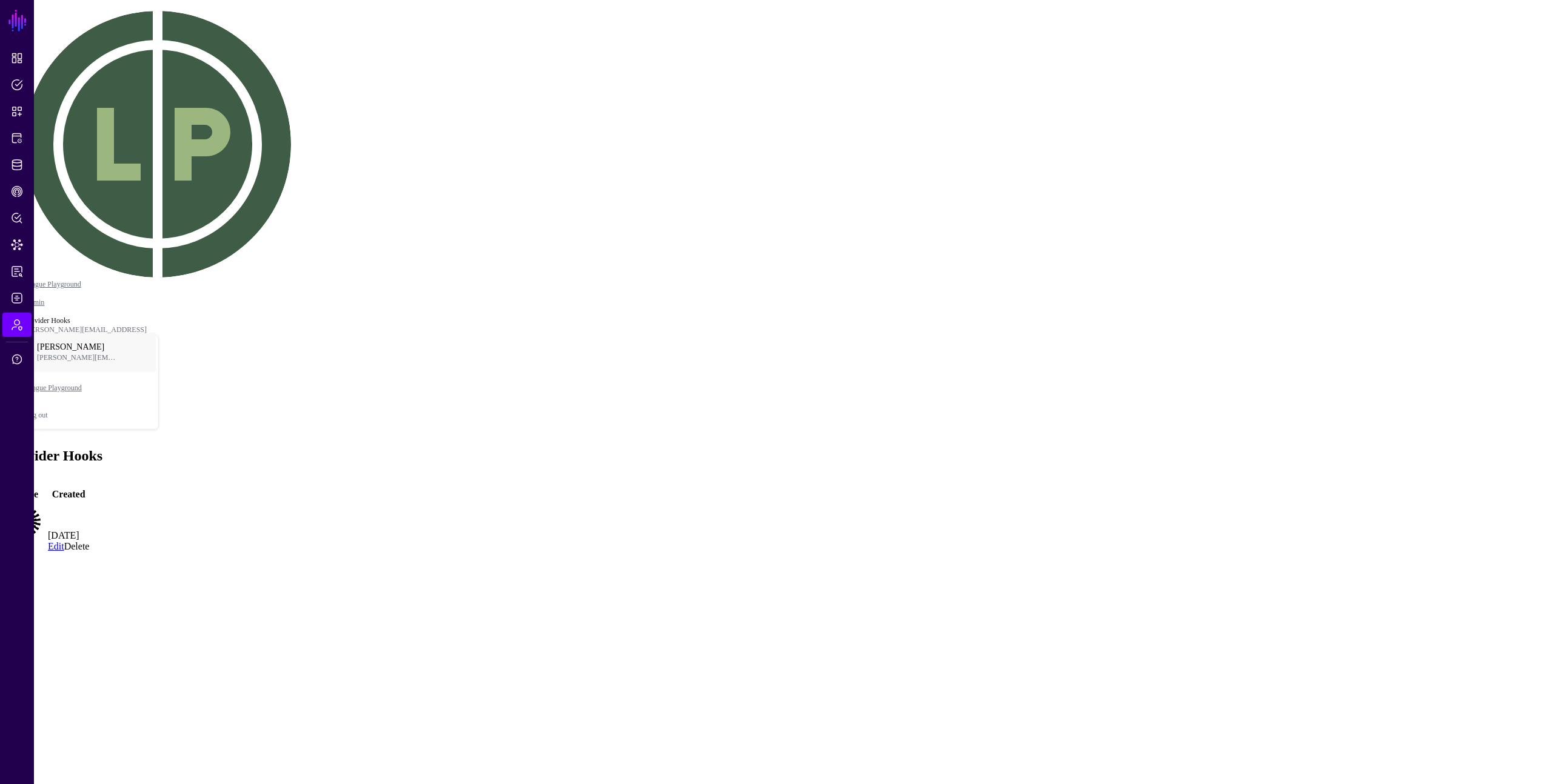
drag, startPoint x: 518, startPoint y: 189, endPoint x: 493, endPoint y: 184, distance: 25.5
click at [506, 187] on main "SGNL Dashboard Policies Snippets Protected Systems Identity Data Fabric CAEP Hu…" at bounding box center [776, 293] width 1543 height 577
click at [28, 557] on link "Okta" at bounding box center [17, 562] width 21 height 10
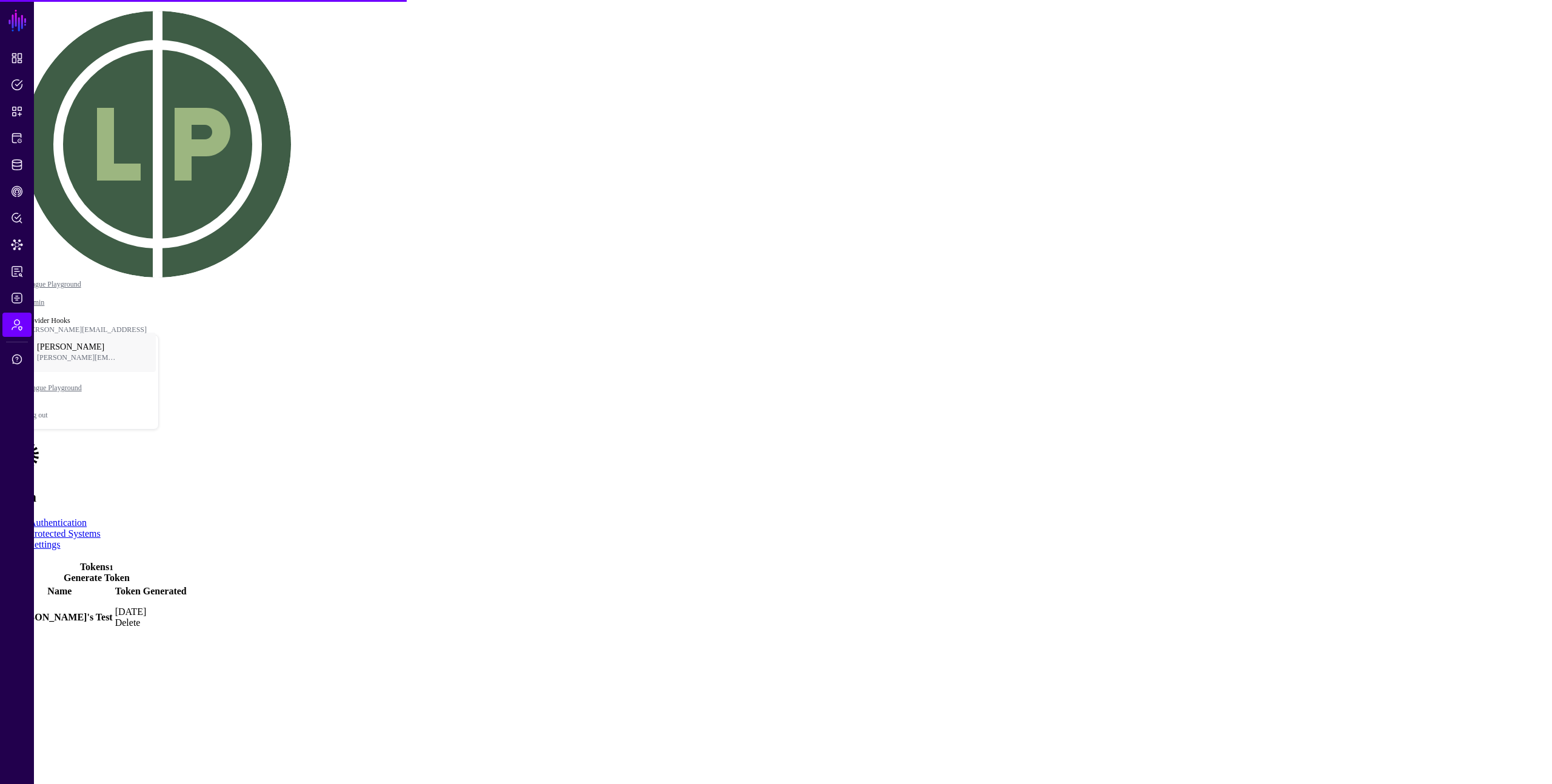
click at [100, 528] on link "Protected Systems" at bounding box center [64, 534] width 71 height 10
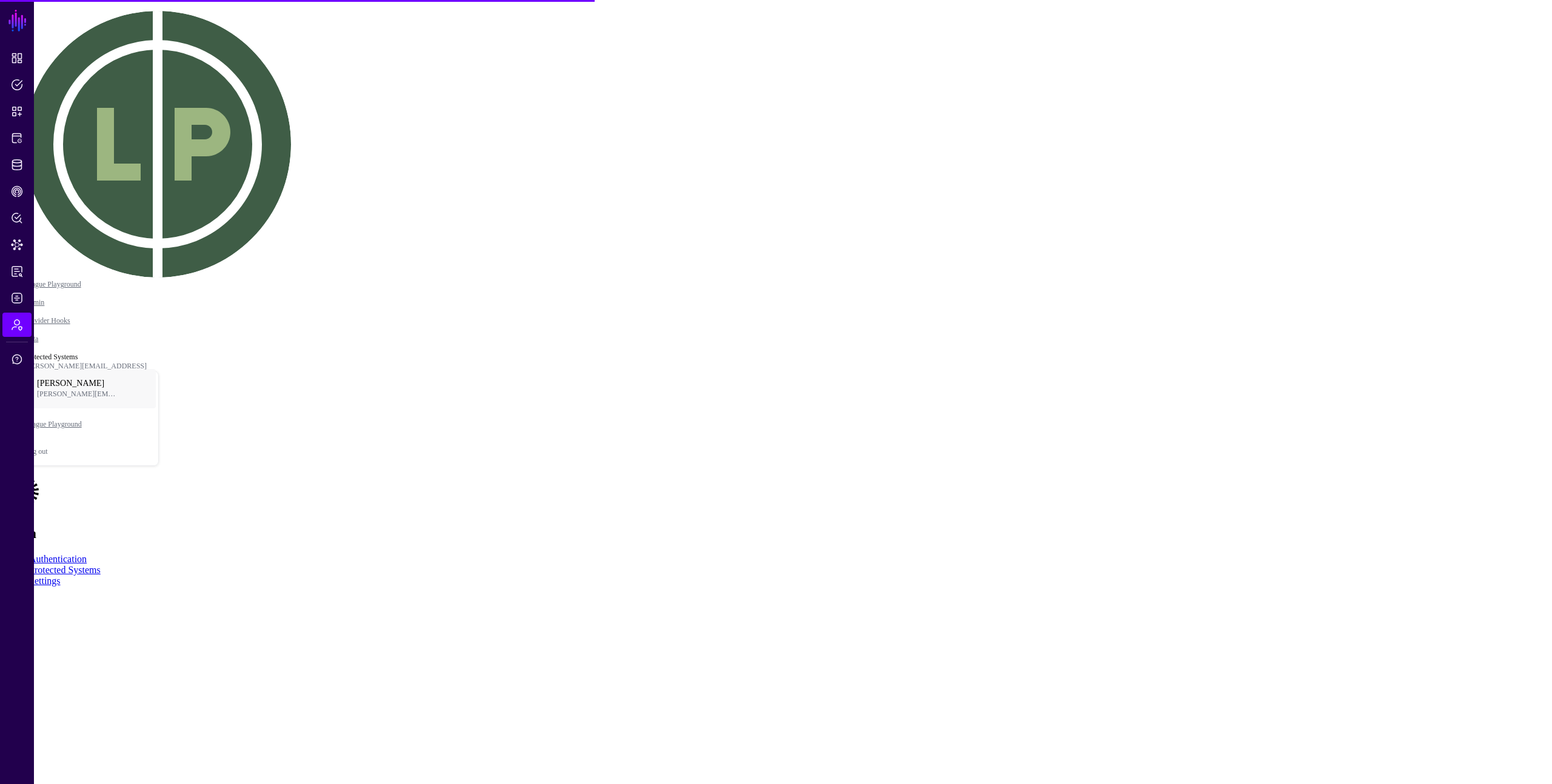
click at [849, 554] on ul "Authentication Protected Systems Settings" at bounding box center [776, 570] width 1543 height 33
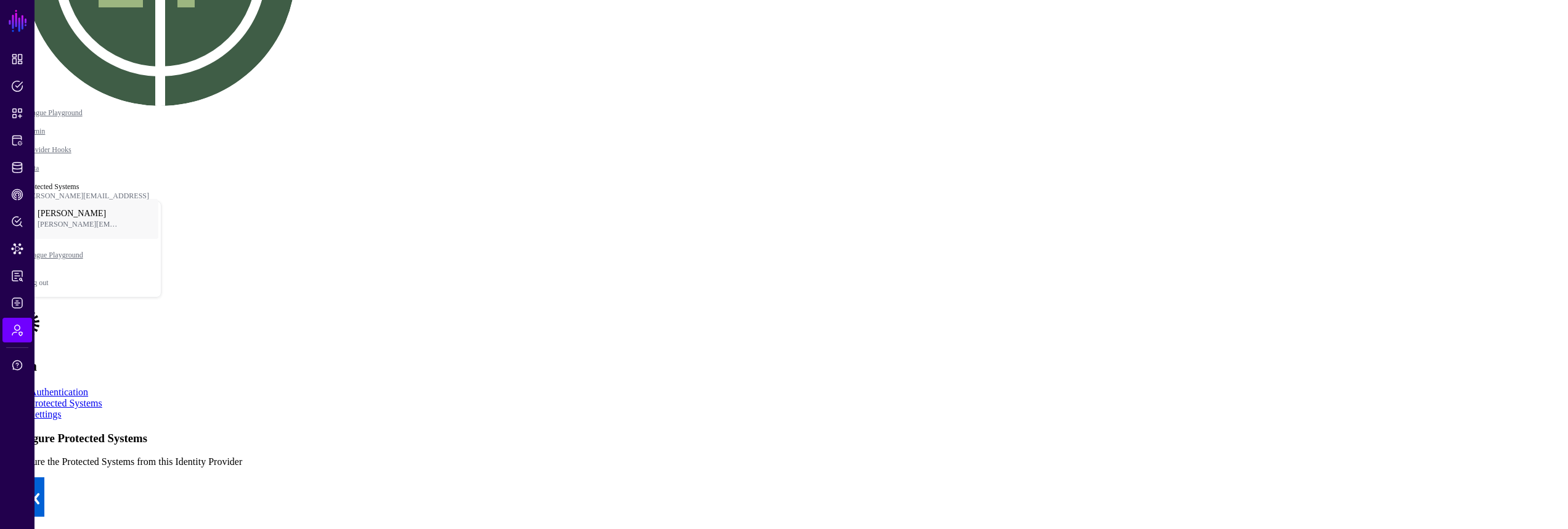
scroll to position [244, 0]
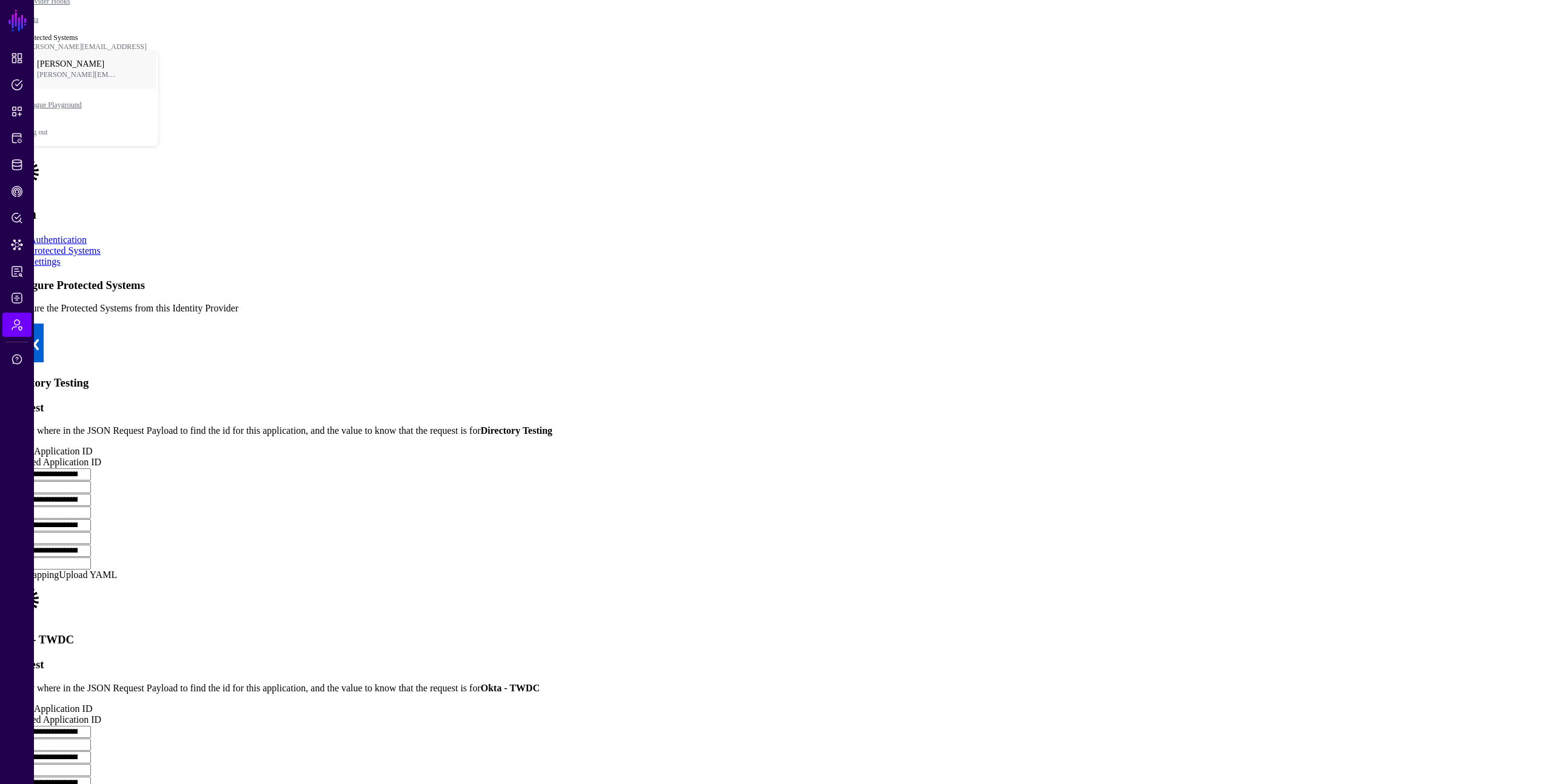
scroll to position [239, 0]
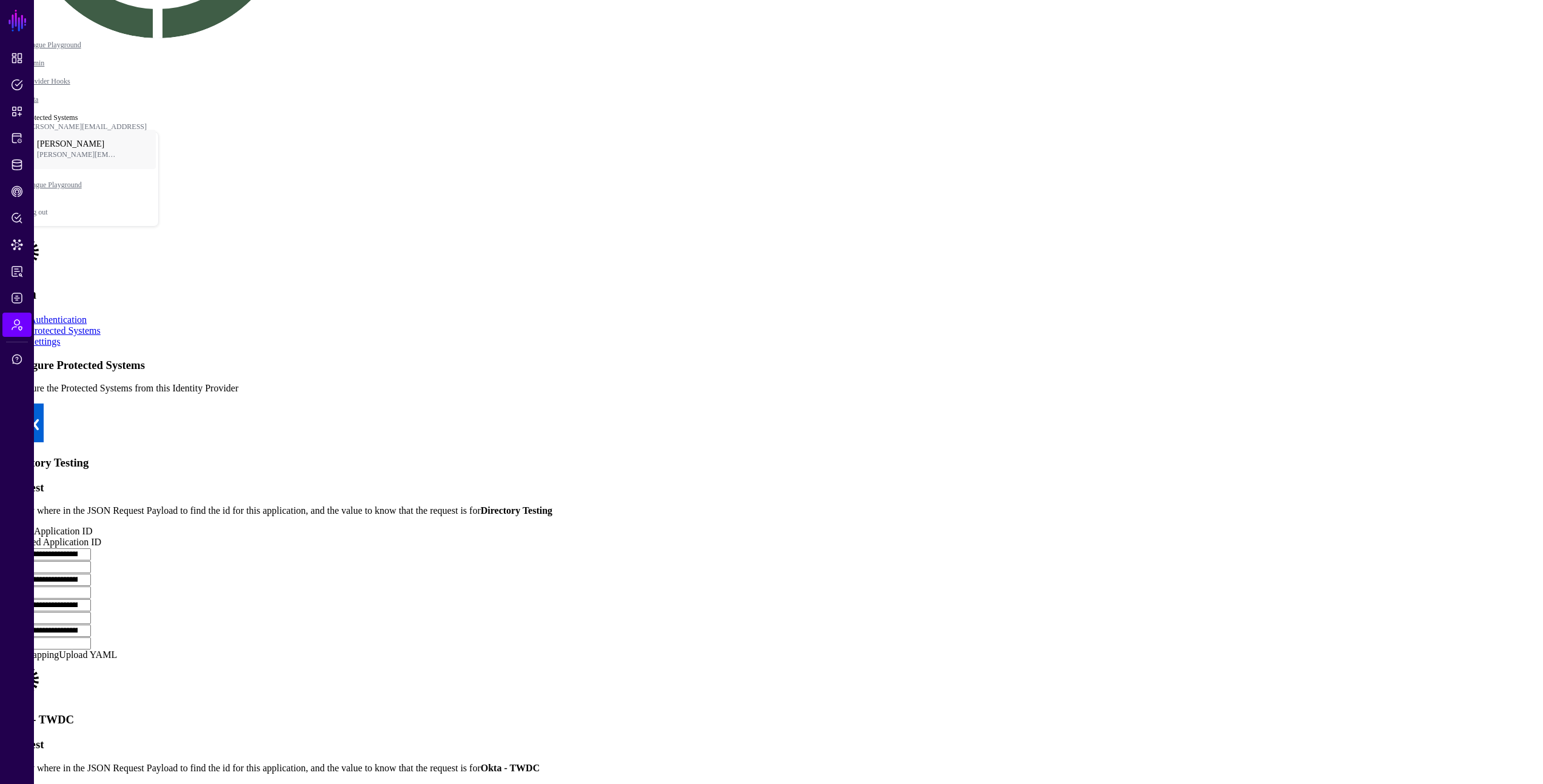
type input "***"
click at [91, 587] on input "***" at bounding box center [48, 593] width 86 height 12
type input "****"
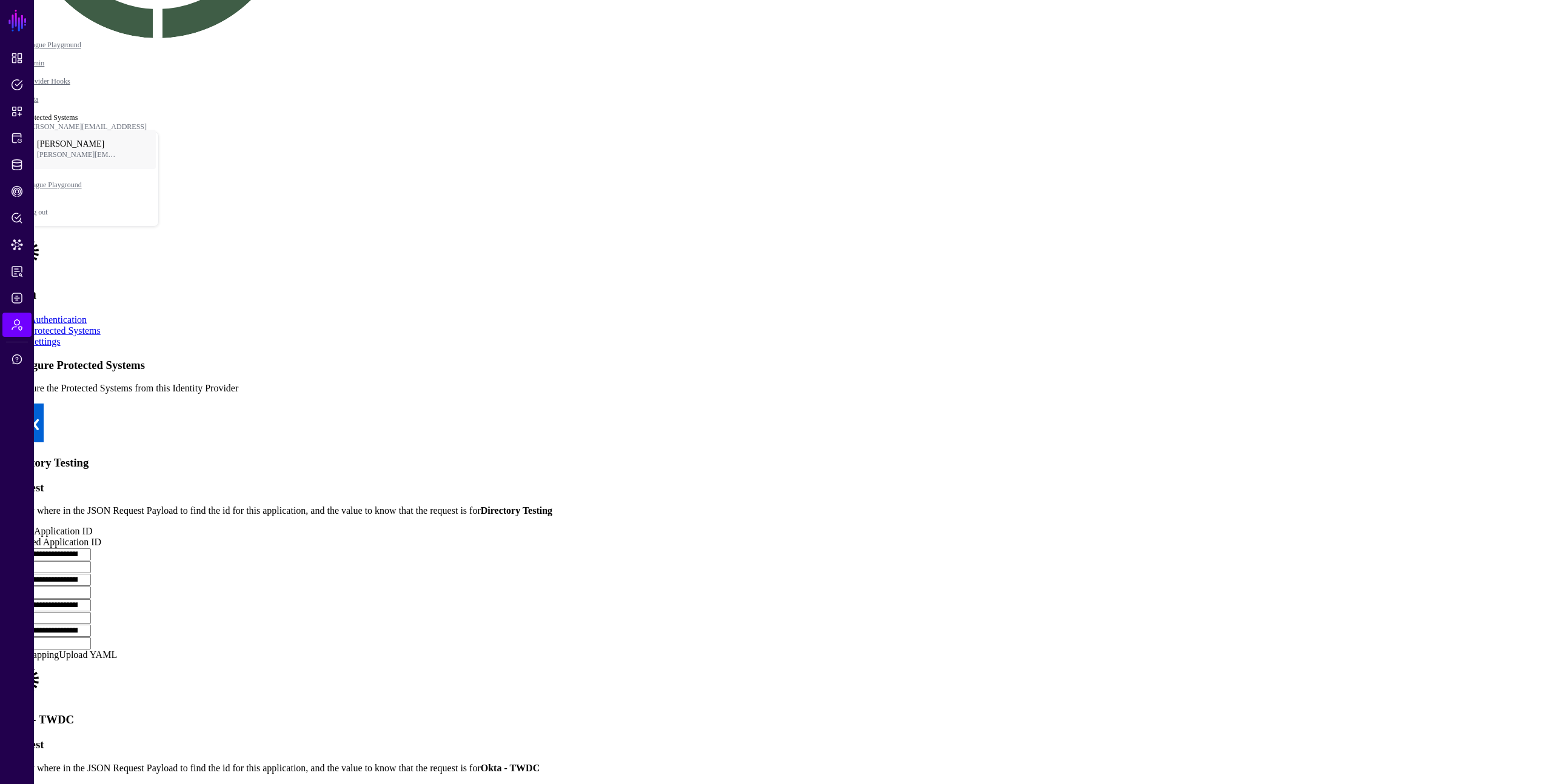
click at [484, 359] on app-admin-providers-item-integrations "**********" at bounding box center [772, 688] width 1534 height 660
click at [1254, 584] on app-admin-providers-item-integrations "**********" at bounding box center [772, 688] width 1534 height 660
click at [1253, 586] on app-admin-providers-item-integrations "**********" at bounding box center [772, 688] width 1534 height 660
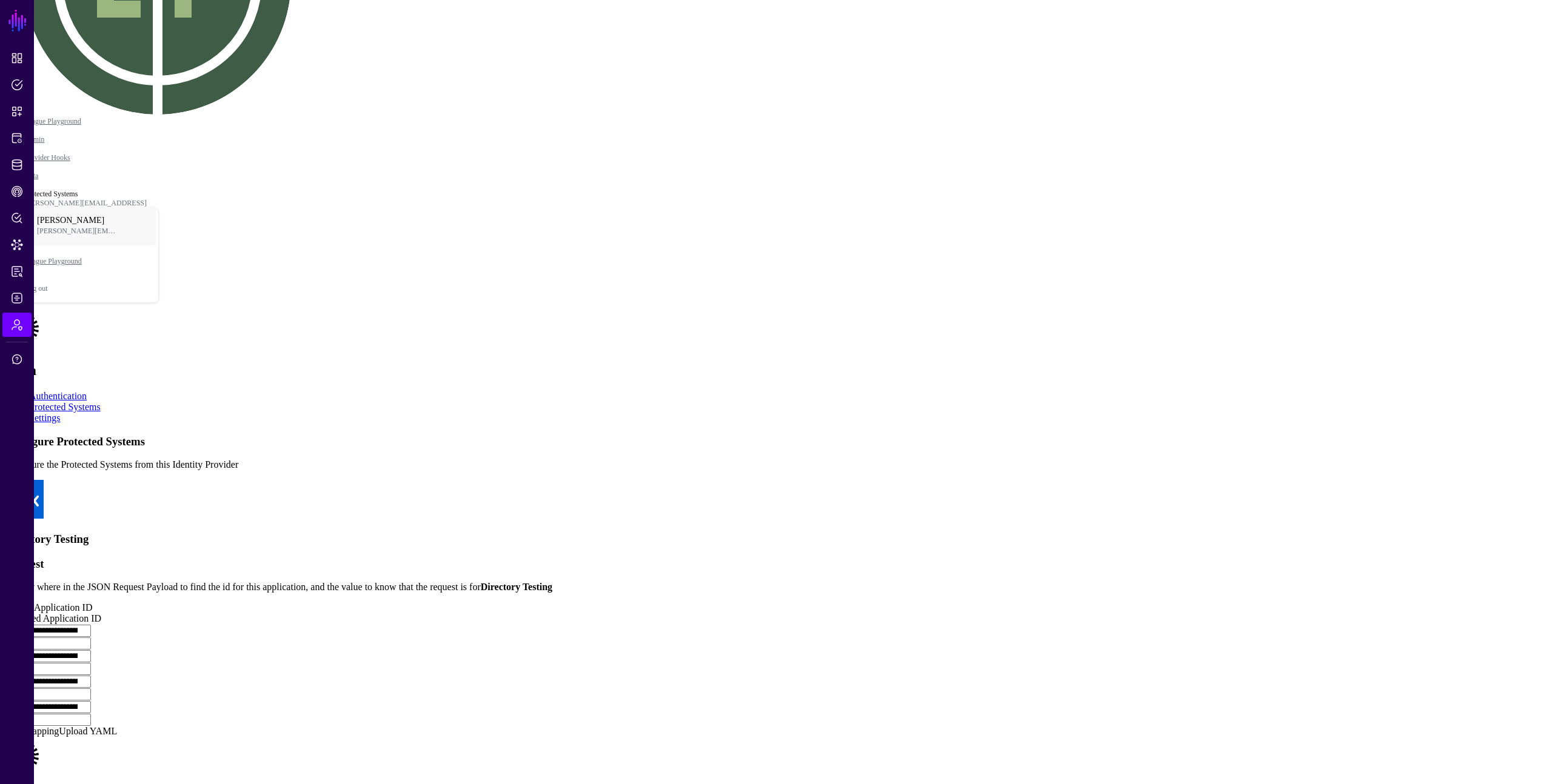
scroll to position [209, 0]
